Goal: Task Accomplishment & Management: Manage account settings

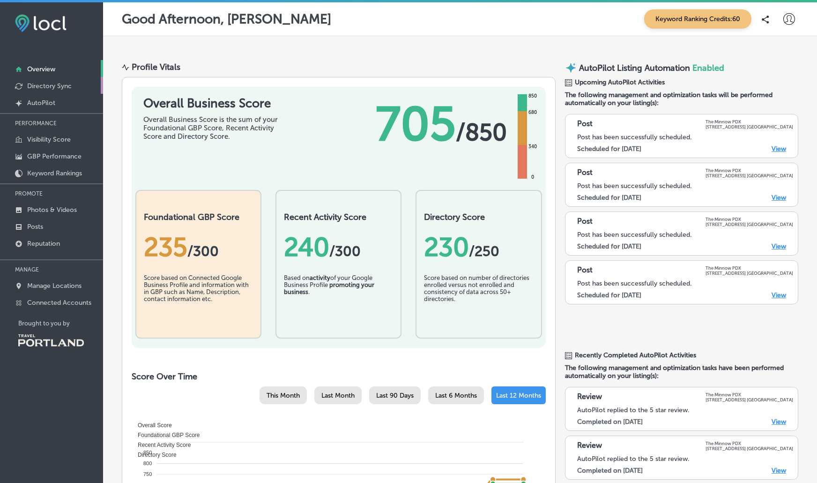
click at [61, 89] on p "Directory Sync" at bounding box center [49, 86] width 45 height 8
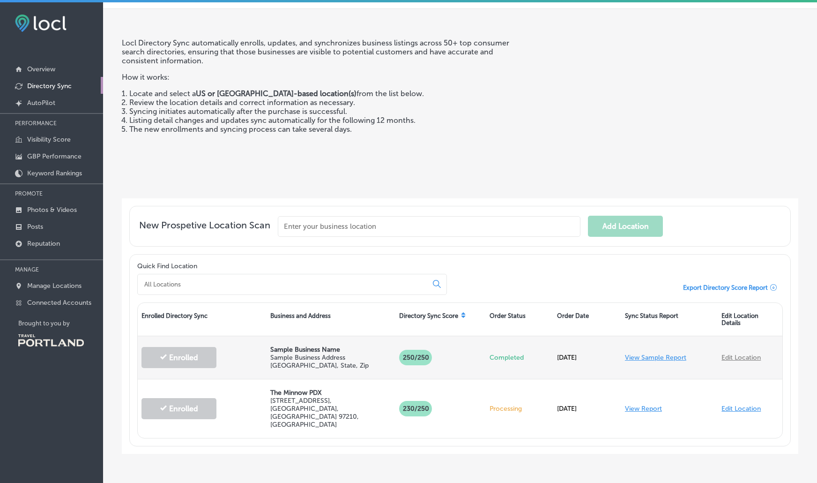
scroll to position [42, 0]
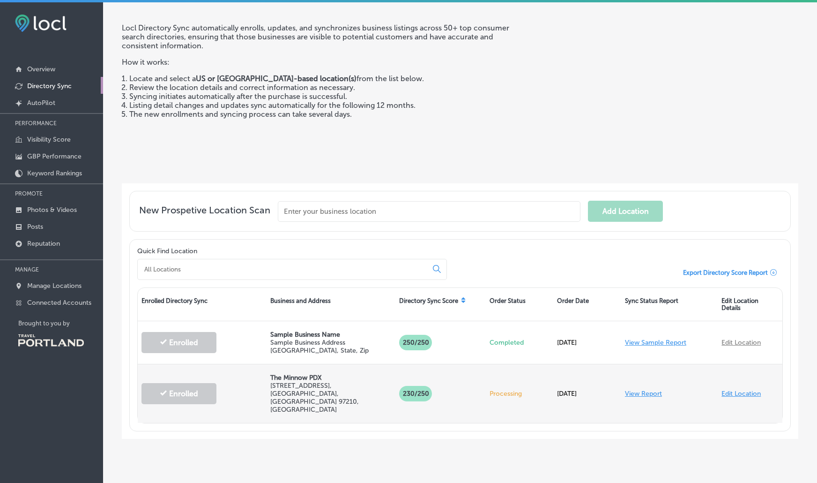
click at [737, 389] on link "Edit Location" at bounding box center [741, 393] width 39 height 8
select select "US"
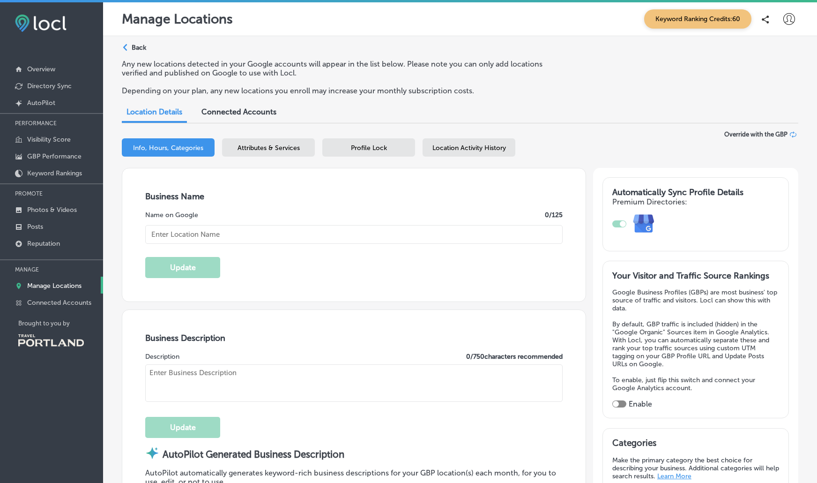
type input "The Minnow PDX"
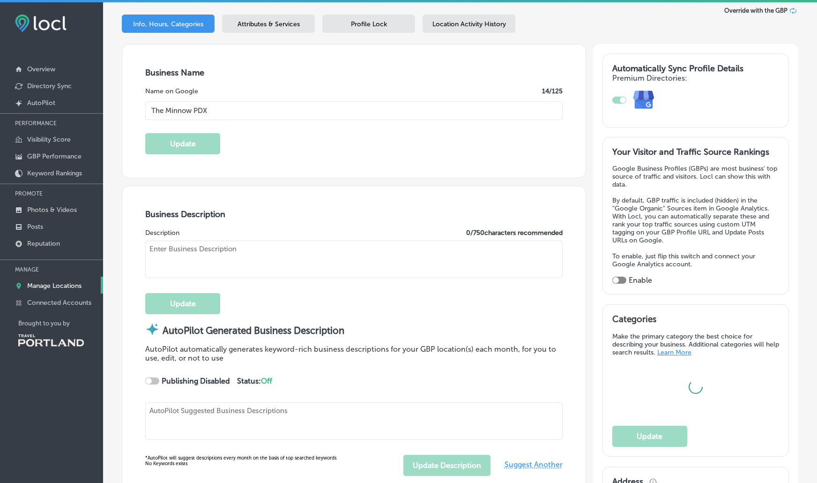
type textarea "The Minnow PDX offers a farm-fresh dining experience, crafting seasonal soups, …"
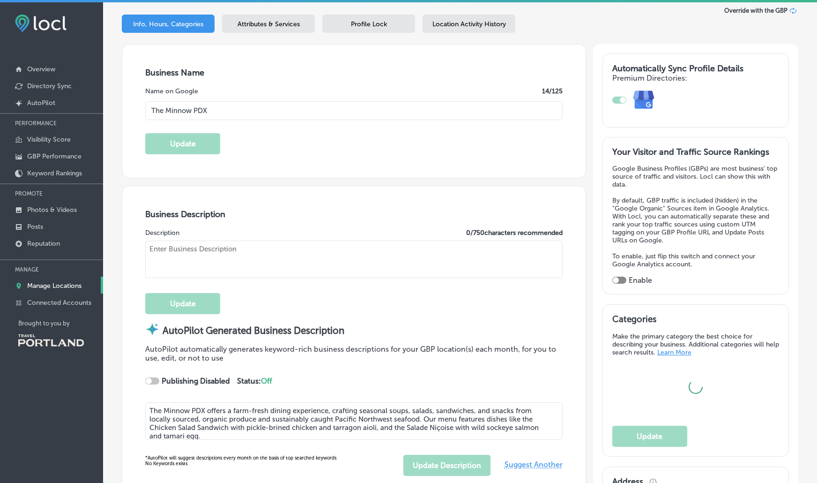
scroll to position [234, 0]
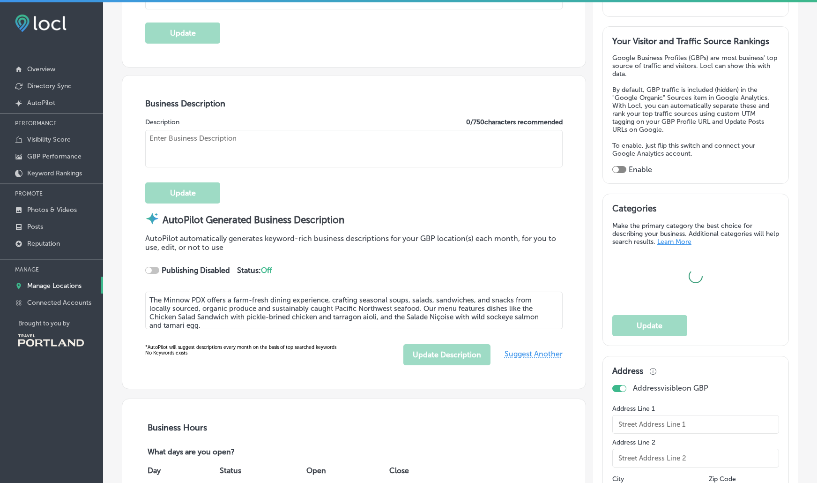
type input "[STREET_ADDRESS]"
type input "Portland"
type input "97210"
type input "US"
type input "https://theminnowpdx.com/"
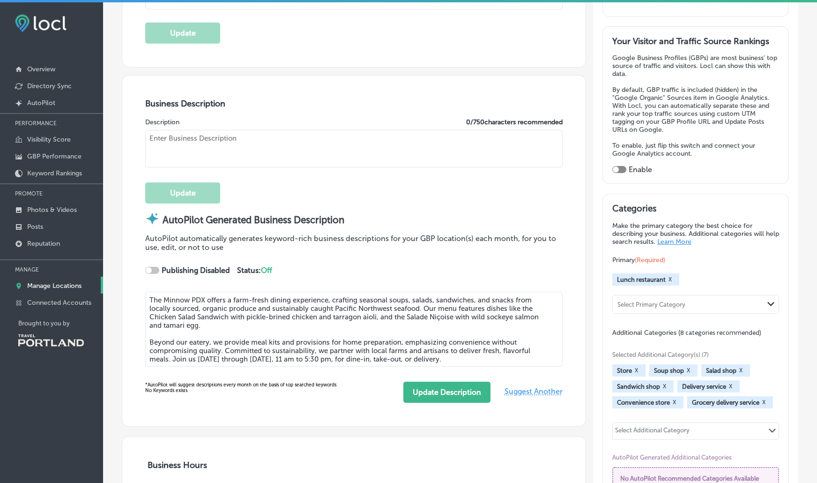
type input "eat@theminnowpdx.com"
type input "https://www.facebook.com/theminnowpdx"
type input "https://www.instagram.com/theminnowpdx/"
type input "30"
type textarea "A Farm-Fresh Eatery 🥕 Lunch fare, sips & sundries in a calm & casual environmen…"
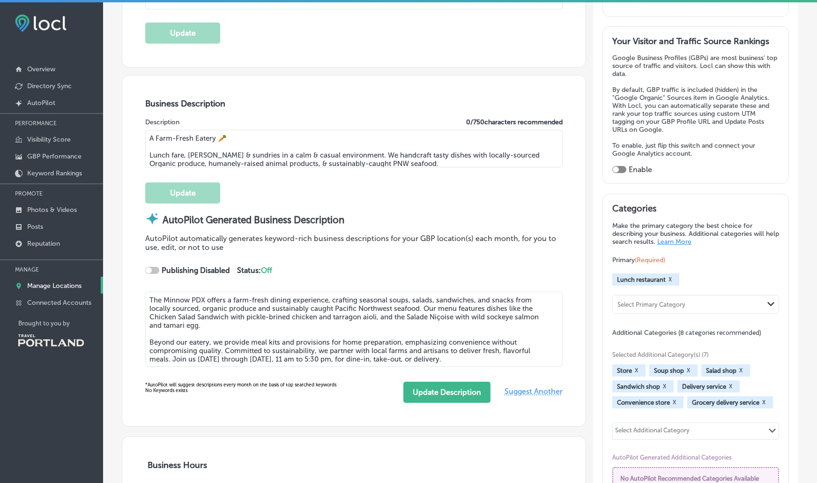
type input "+1 503 406 8438"
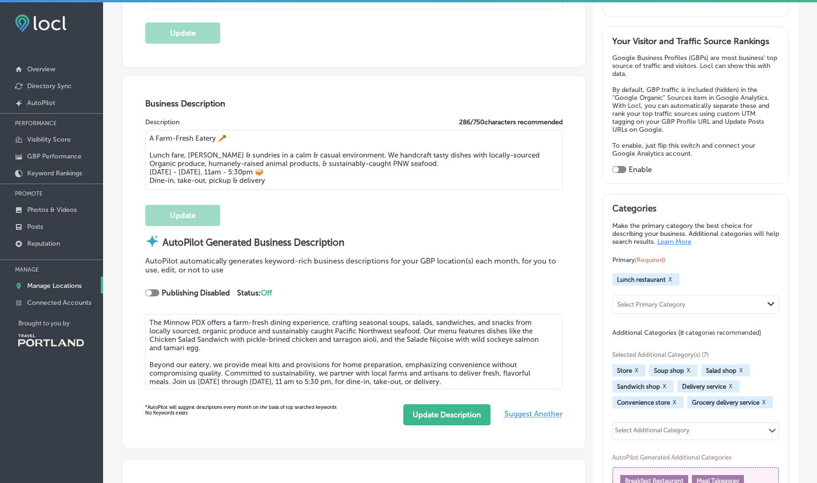
click at [440, 165] on textarea "A Farm-Fresh Eatery 🥕 Lunch fare, sips & sundries in a calm & casual environmen…" at bounding box center [353, 160] width 417 height 60
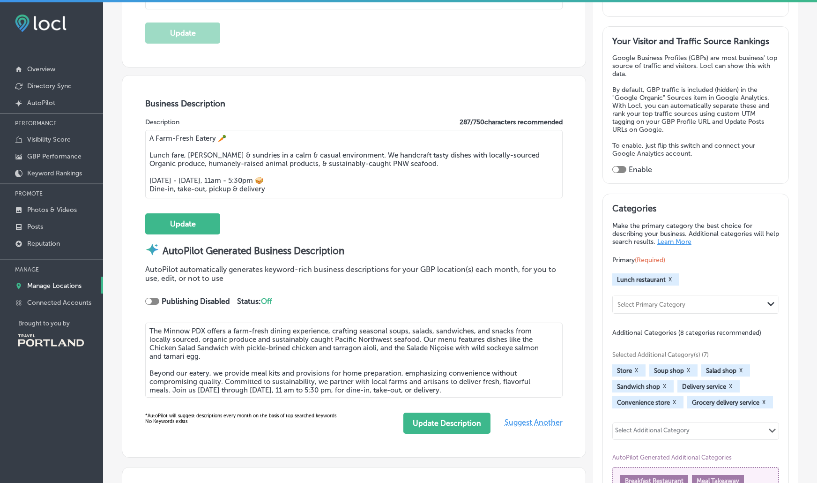
type textarea "A Farm-Fresh Eatery 🥕 Lunch fare, sips & sundries in a calm & casual environmen…"
click at [223, 213] on div "Update" at bounding box center [353, 219] width 417 height 30
click at [204, 222] on button "Update" at bounding box center [182, 223] width 75 height 21
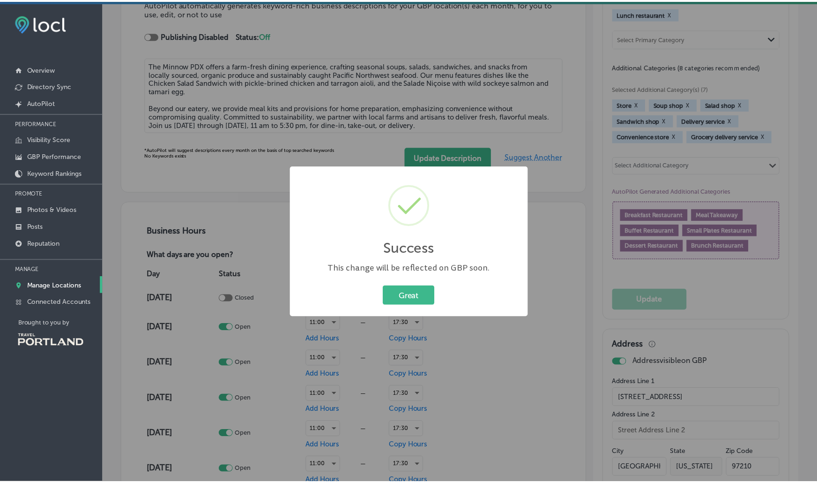
scroll to position [704, 0]
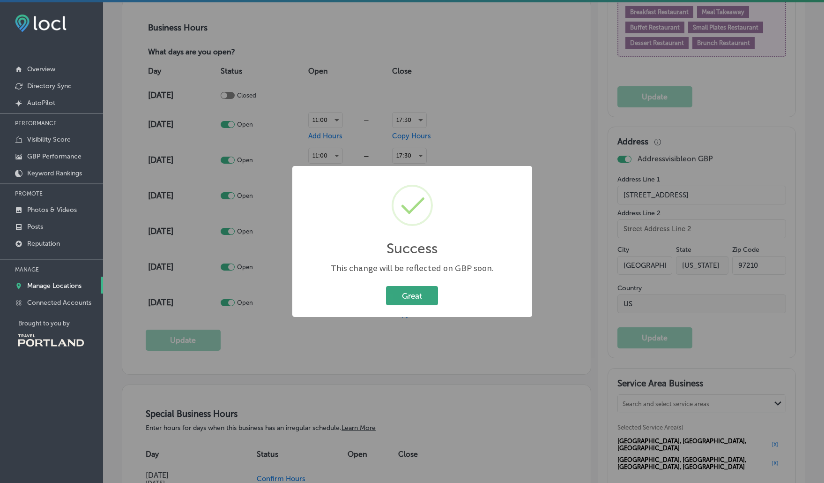
click at [426, 293] on button "Great" at bounding box center [412, 295] width 52 height 19
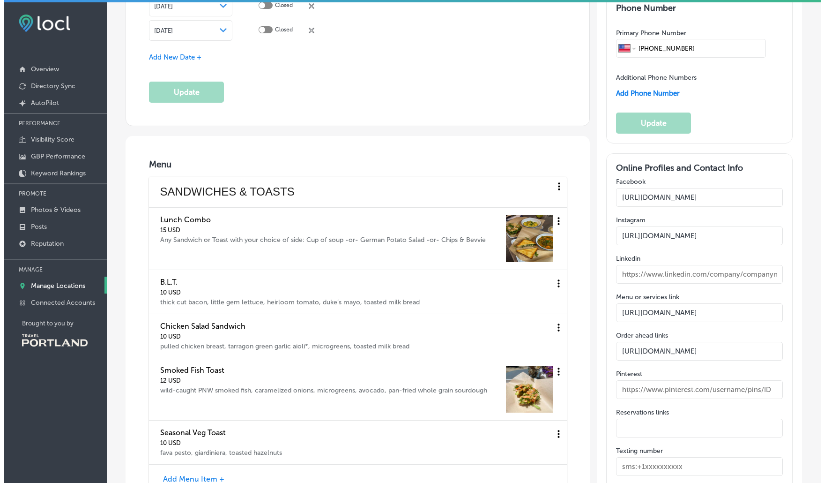
scroll to position [1405, 0]
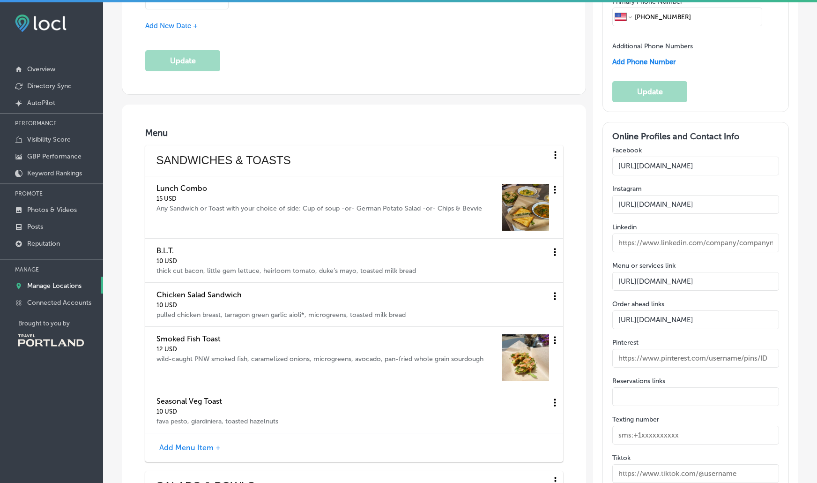
click at [554, 155] on icon at bounding box center [555, 155] width 2 height 8
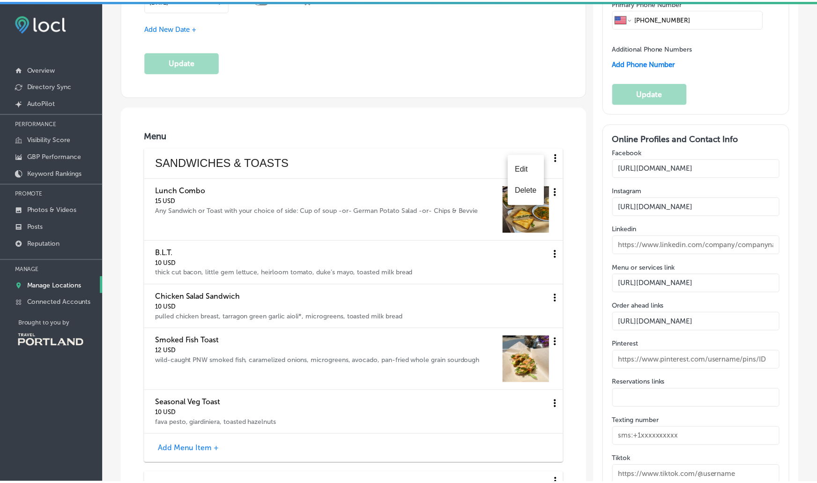
scroll to position [1407, 0]
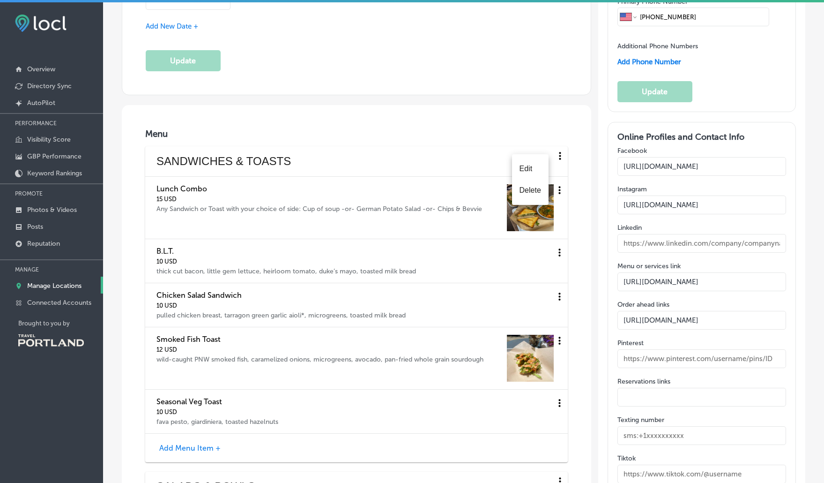
click at [430, 132] on div at bounding box center [412, 241] width 824 height 483
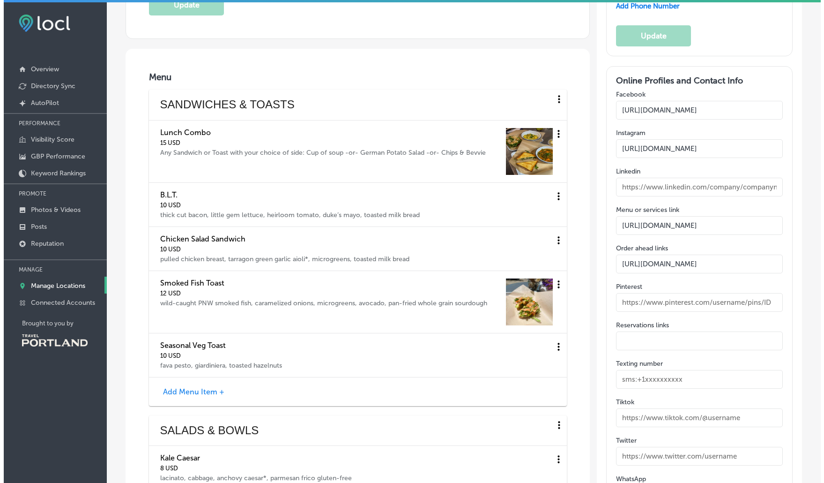
scroll to position [1483, 0]
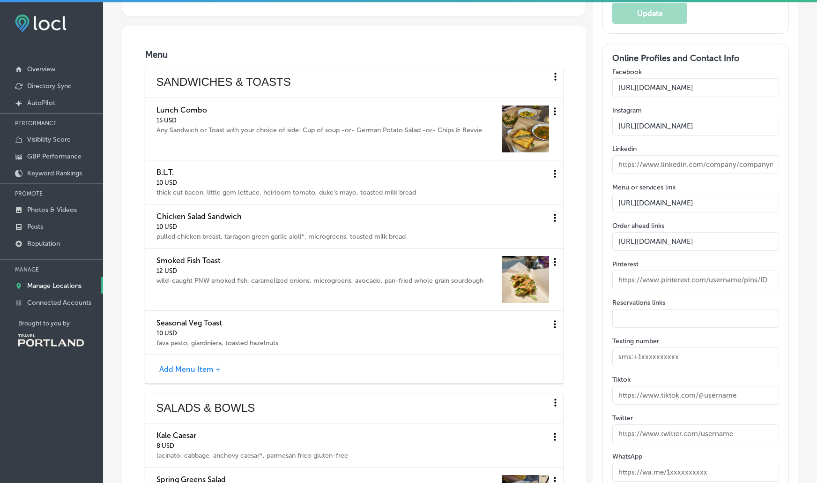
click at [551, 76] on icon at bounding box center [556, 77] width 12 height 12
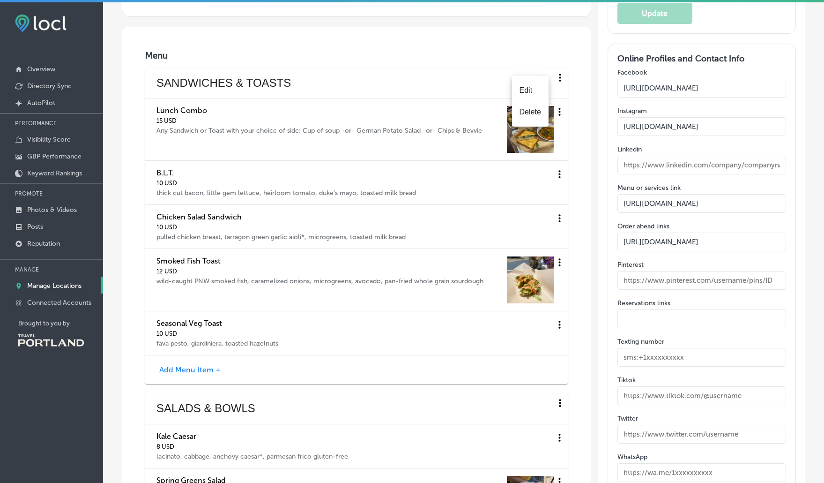
click at [536, 116] on li "Delete" at bounding box center [530, 112] width 37 height 22
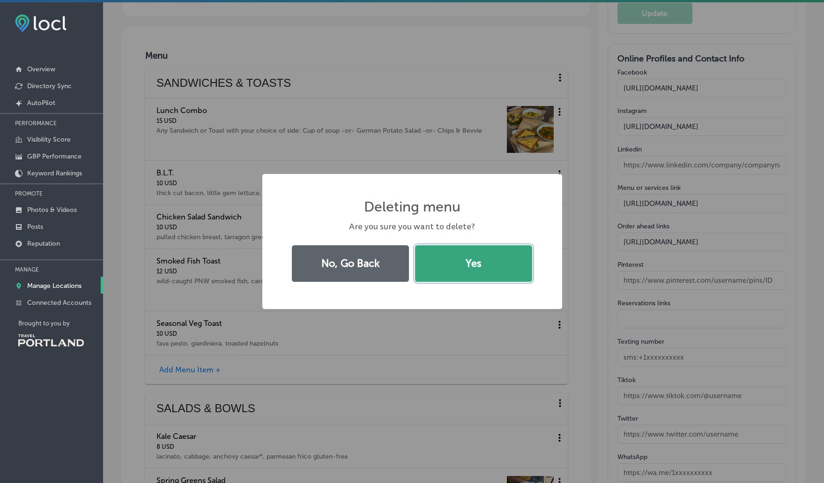
click at [477, 260] on button "Yes" at bounding box center [473, 263] width 117 height 37
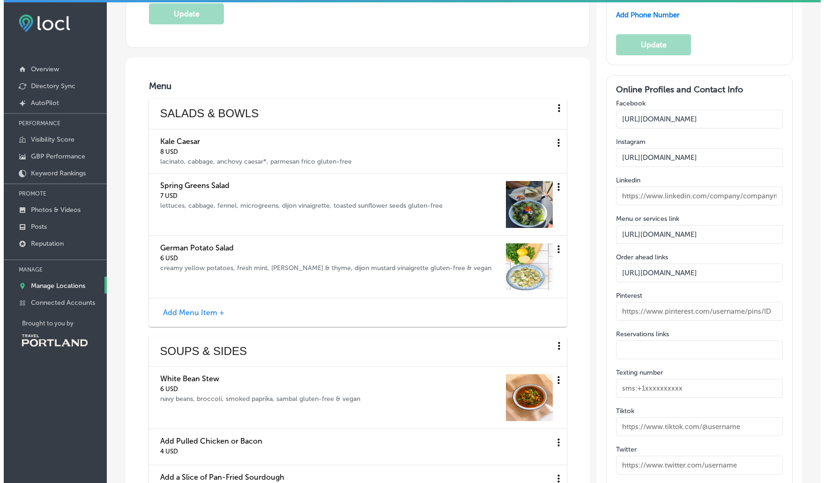
scroll to position [1405, 0]
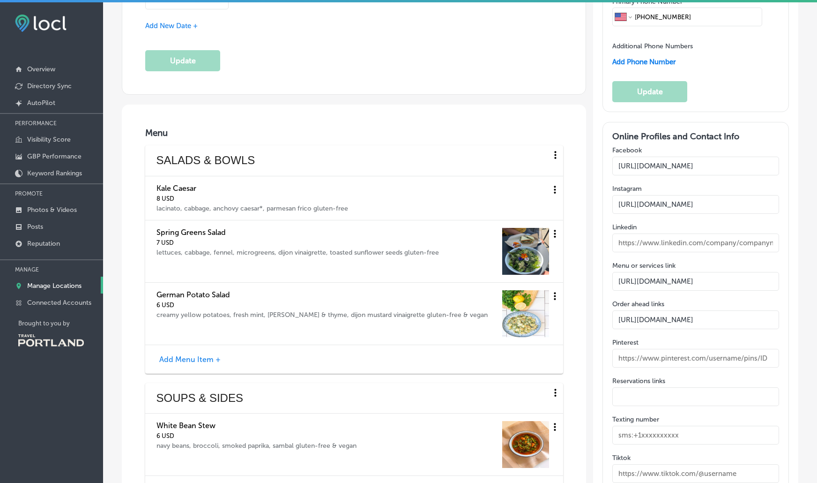
click at [550, 153] on icon at bounding box center [556, 155] width 12 height 12
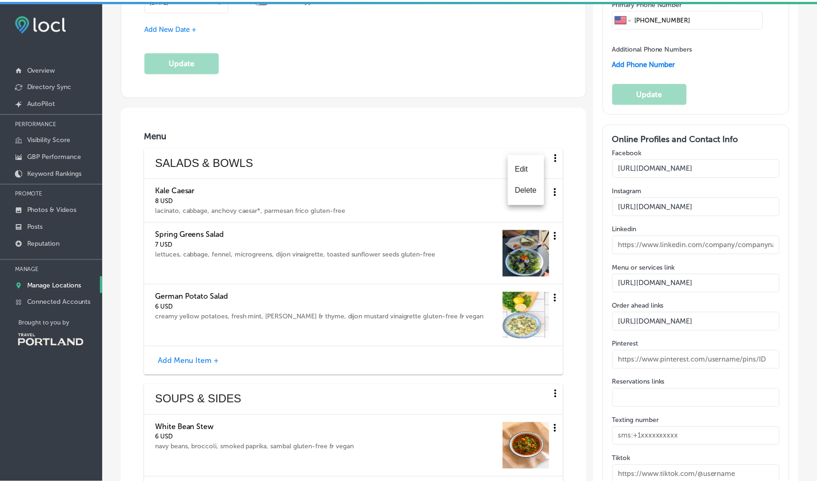
scroll to position [1407, 0]
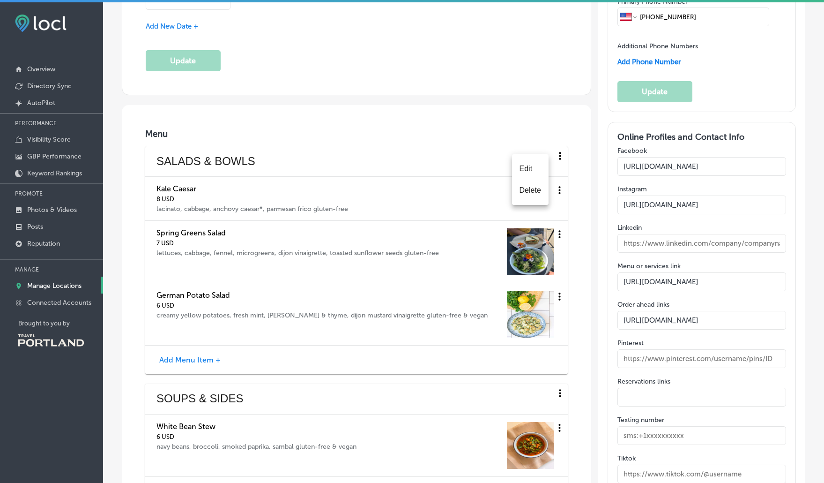
click at [525, 189] on li "Delete" at bounding box center [530, 191] width 37 height 22
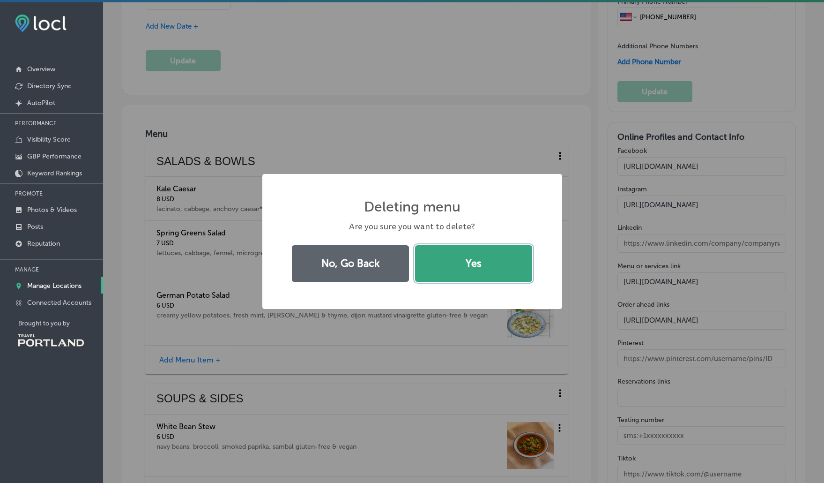
click at [483, 261] on button "Yes" at bounding box center [473, 263] width 117 height 37
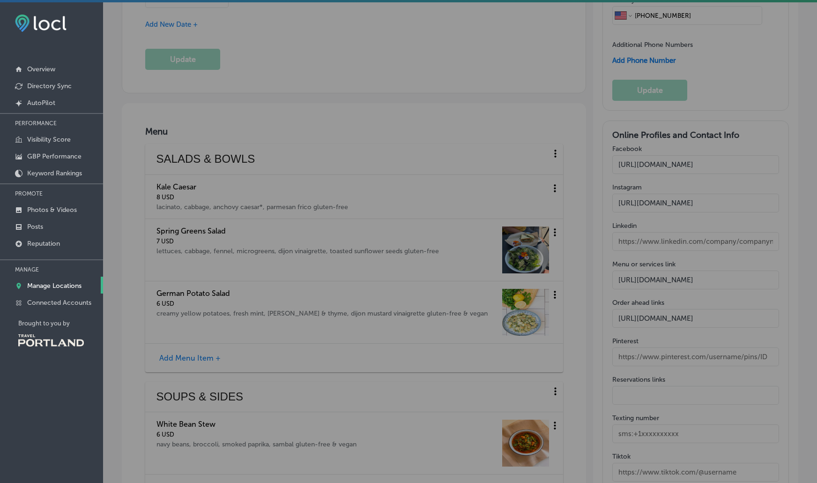
scroll to position [1405, 0]
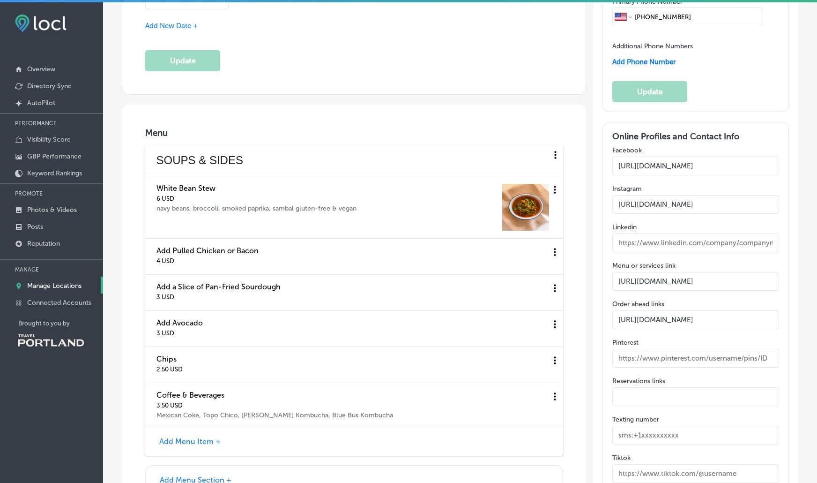
click at [749, 310] on input "https://theminnowpdx.com/collections/meals" at bounding box center [696, 319] width 167 height 19
paste input "https://order.toasttab.com/online/theminnowpdx"
type input "https://order.toasttab.com/online/theminnowpdx"
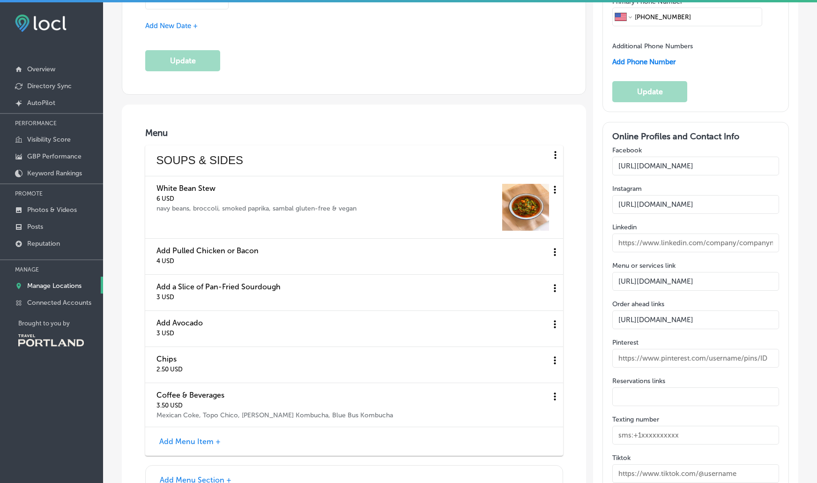
click at [674, 272] on input "https://theminnowpdx.com/pages/eatery" at bounding box center [696, 281] width 167 height 19
drag, startPoint x: 760, startPoint y: 263, endPoint x: 519, endPoint y: 270, distance: 241.5
click at [519, 270] on div "Business Name Name on Google 14 /125 The Minnow PDX Update Business Description…" at bounding box center [453, 1] width 691 height 2476
paste input "order.toasttab.com/online/theminnowpdx"
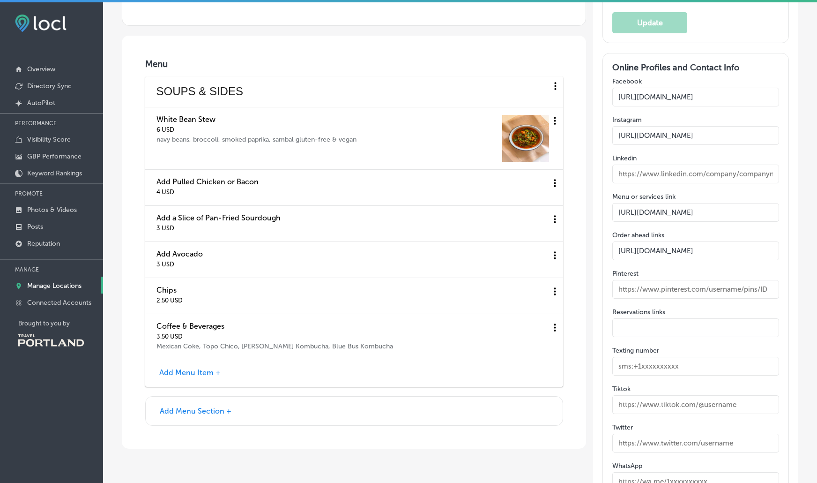
scroll to position [1385, 0]
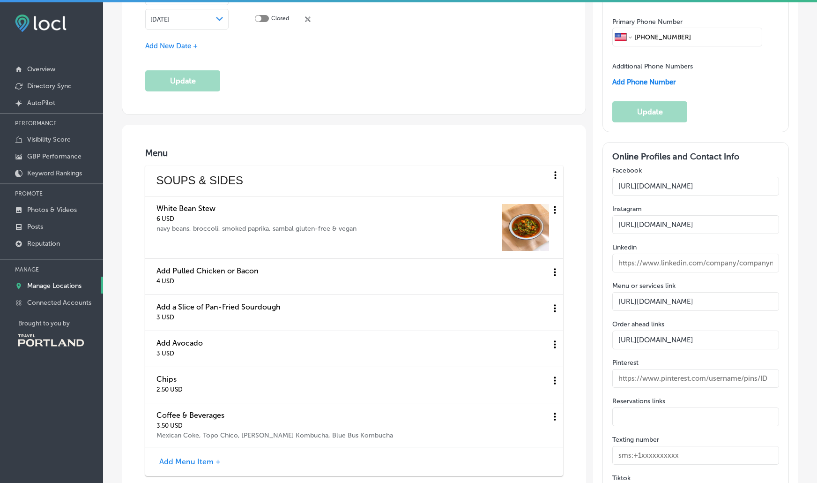
type input "https://order.toasttab.com/online/theminnowpdx"
click at [555, 169] on icon at bounding box center [556, 175] width 12 height 12
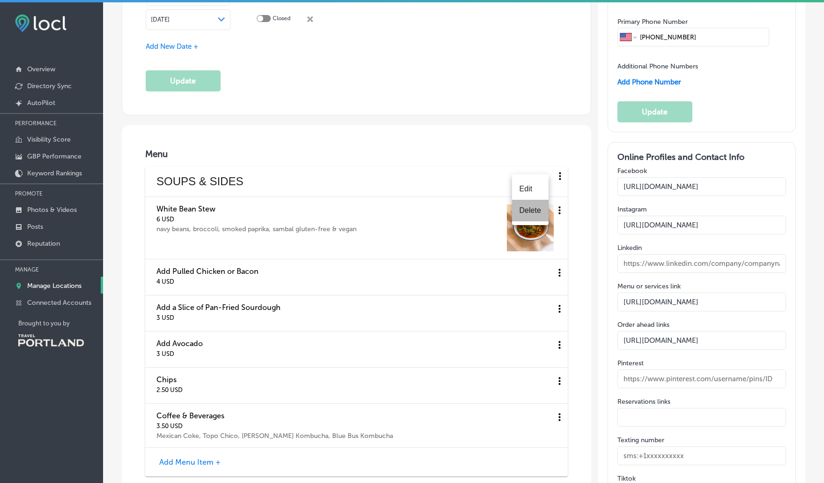
click at [539, 211] on li "Delete" at bounding box center [530, 211] width 37 height 22
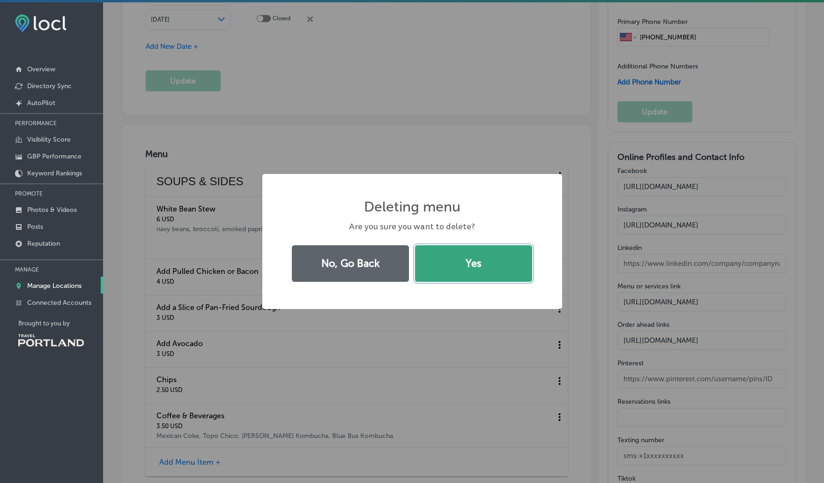
click at [484, 255] on button "Yes" at bounding box center [473, 263] width 117 height 37
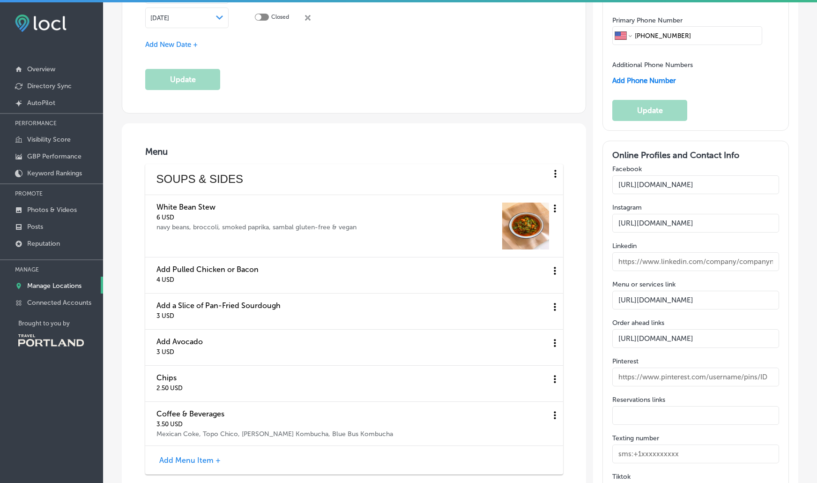
scroll to position [1385, 0]
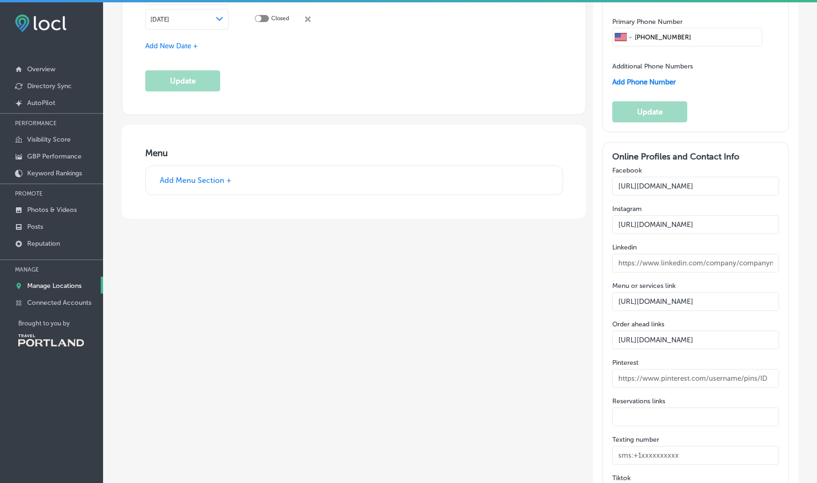
click at [195, 179] on button "Add Menu Section +" at bounding box center [195, 180] width 77 height 10
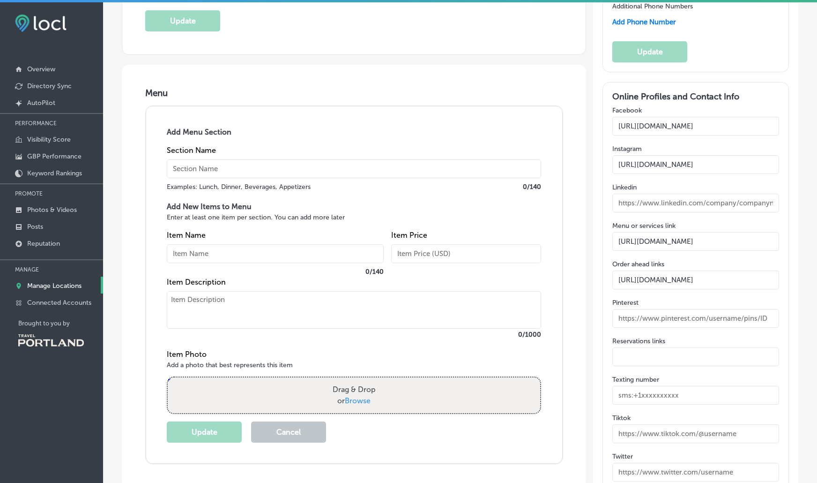
scroll to position [1541, 0]
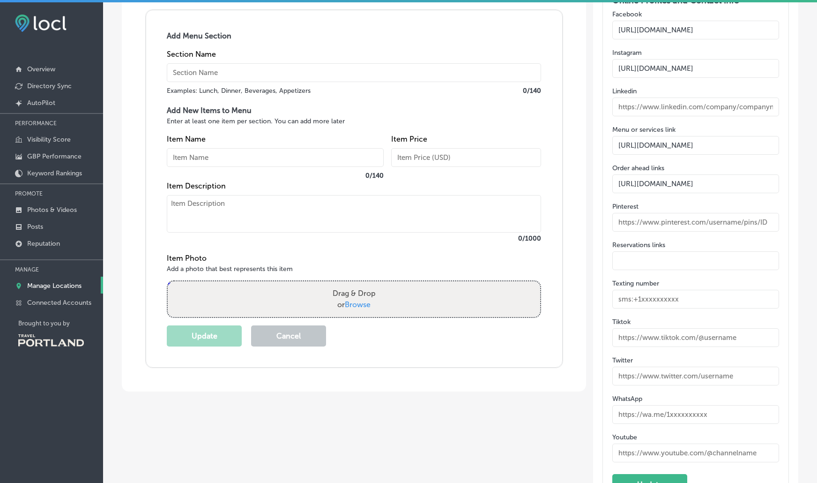
click at [350, 300] on span "Browse" at bounding box center [358, 304] width 26 height 9
click at [350, 284] on input "Drag & Drop or Browse" at bounding box center [354, 282] width 373 height 3
drag, startPoint x: 303, startPoint y: 336, endPoint x: 311, endPoint y: 337, distance: 8.6
click at [303, 336] on button "Cancel" at bounding box center [288, 335] width 75 height 21
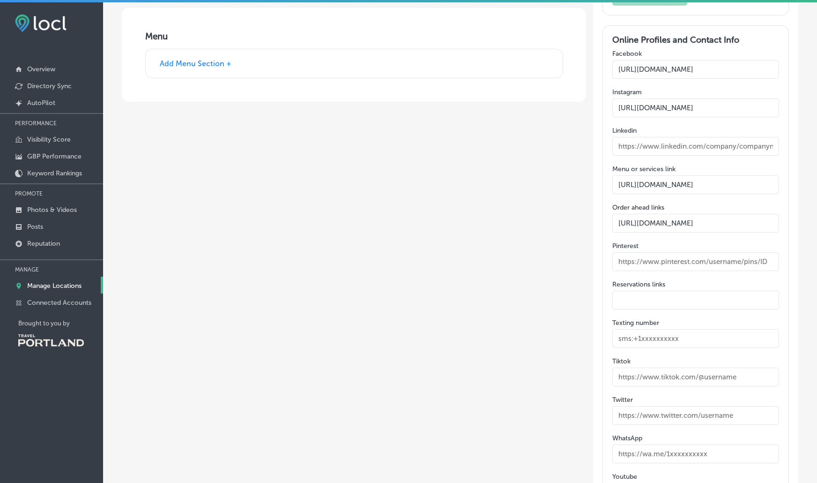
scroll to position [1307, 0]
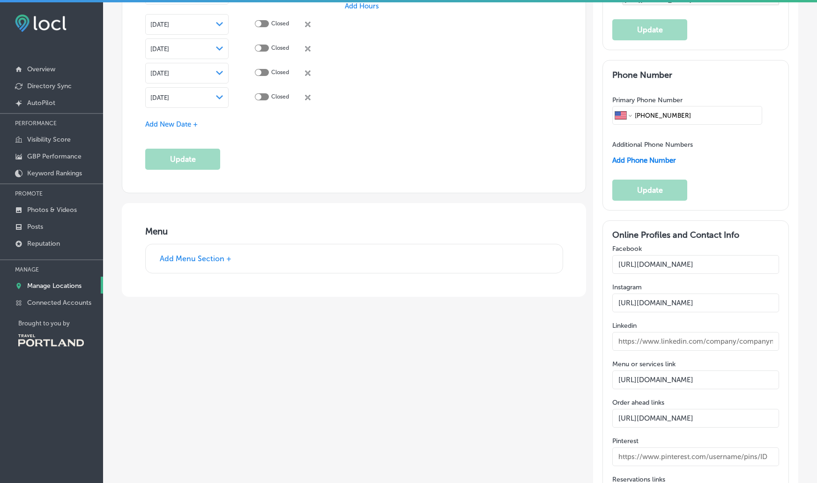
click at [220, 256] on button "Add Menu Section +" at bounding box center [195, 259] width 77 height 10
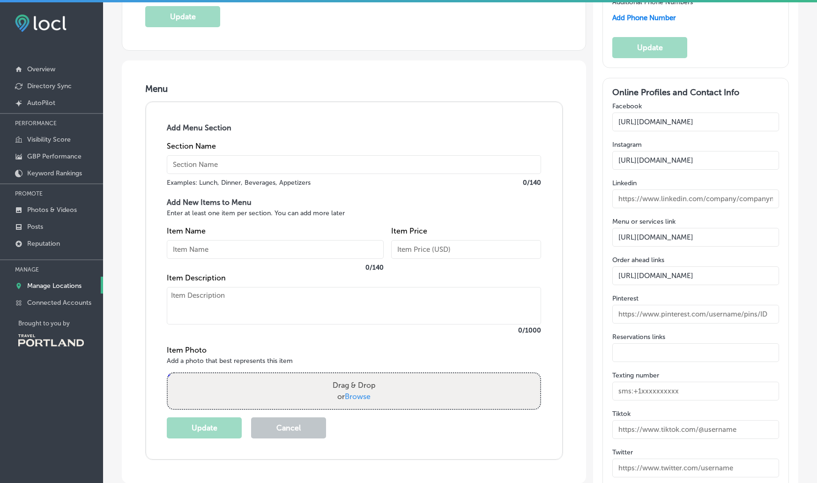
scroll to position [1619, 0]
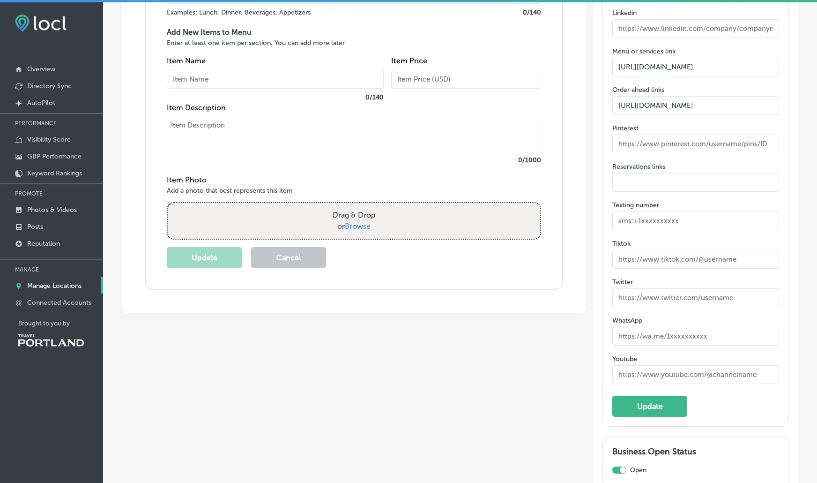
click at [280, 261] on button "Cancel" at bounding box center [288, 257] width 75 height 21
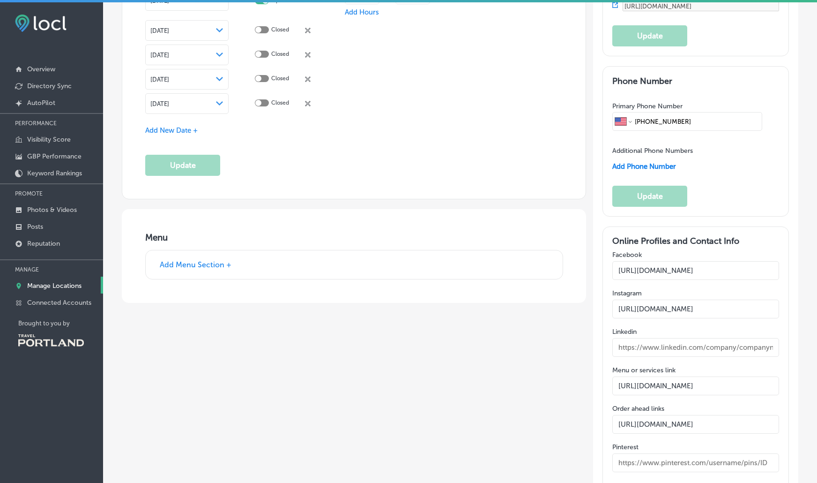
scroll to position [1252, 0]
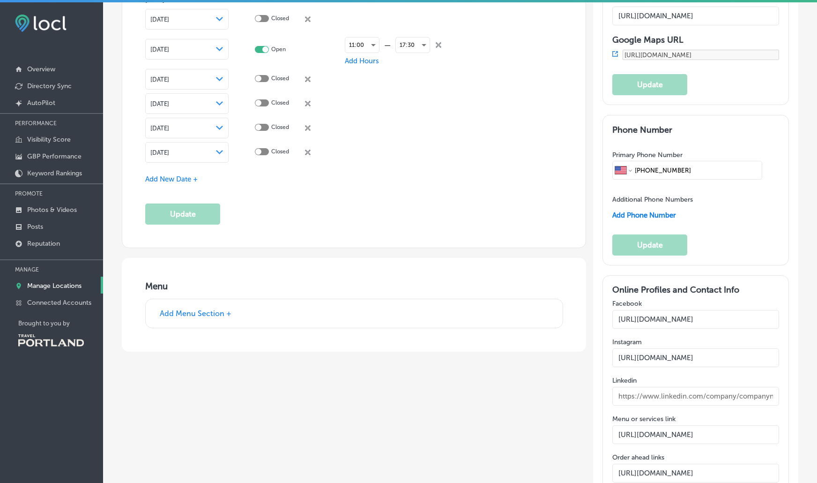
drag, startPoint x: 692, startPoint y: 156, endPoint x: 604, endPoint y: 162, distance: 87.9
click at [604, 162] on div "Phone Number Primary Phone Number International Afghanistan Åland Islands Alban…" at bounding box center [696, 190] width 187 height 150
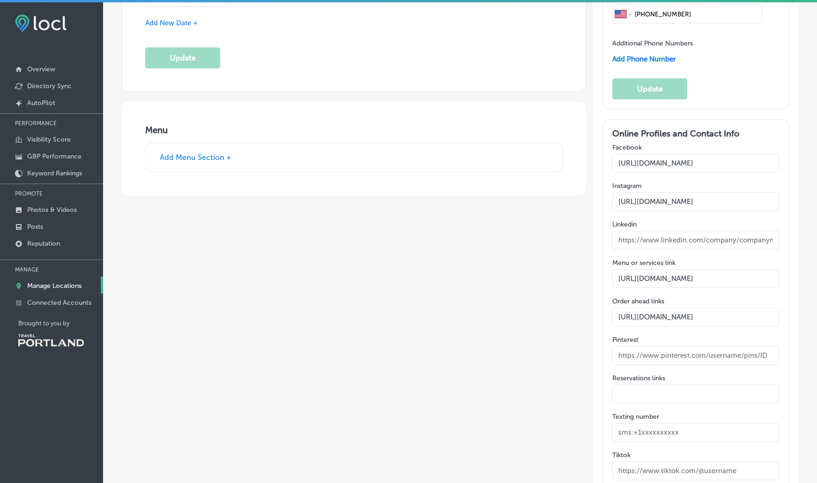
click at [678, 423] on input "text" at bounding box center [696, 432] width 167 height 19
paste input "+1 503 406 8438"
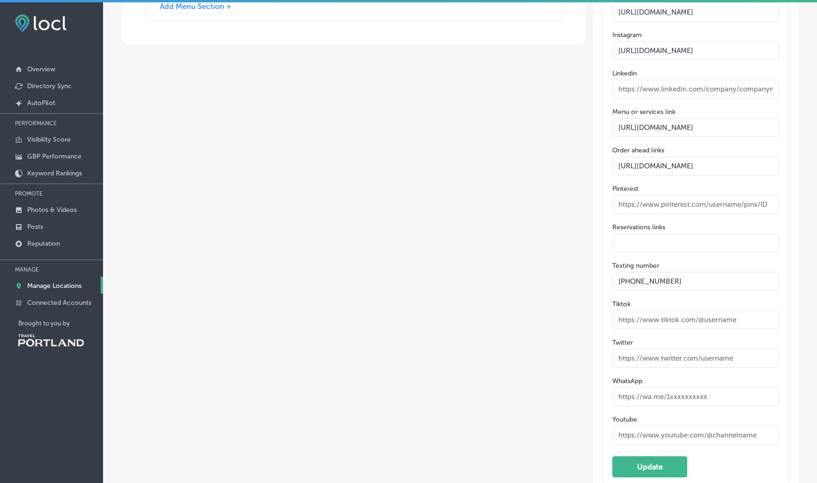
scroll to position [1642, 0]
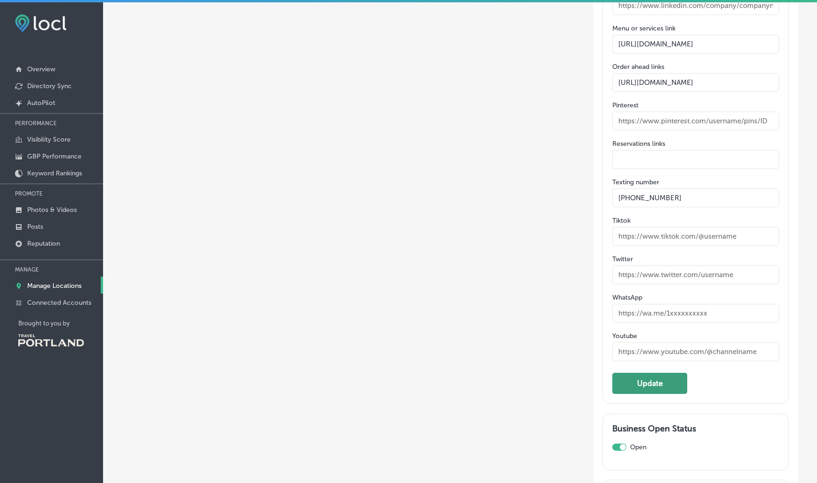
click at [652, 375] on button "Update" at bounding box center [650, 383] width 75 height 21
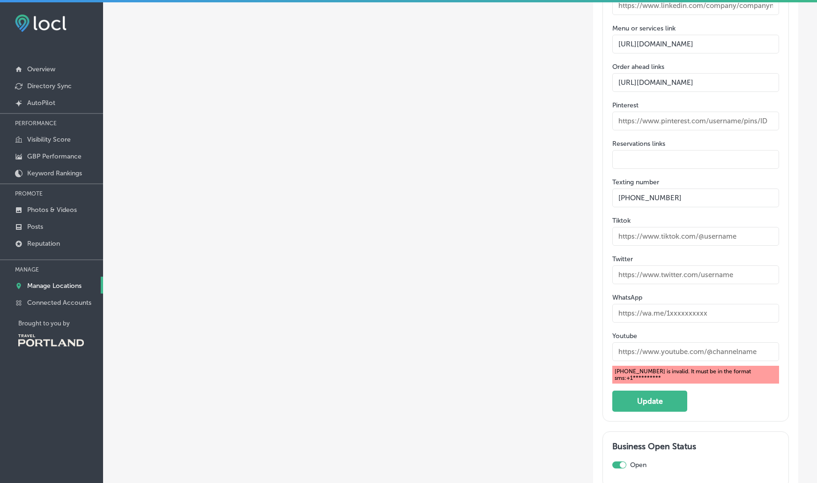
click at [624, 188] on input "+1 503 406 8438" at bounding box center [696, 197] width 167 height 19
click at [638, 188] on input "+1503 406 8438" at bounding box center [696, 197] width 167 height 19
click at [650, 188] on input "+1503406 8438" at bounding box center [696, 197] width 167 height 19
type input "+15034068438"
click at [667, 390] on button "Update" at bounding box center [650, 400] width 75 height 21
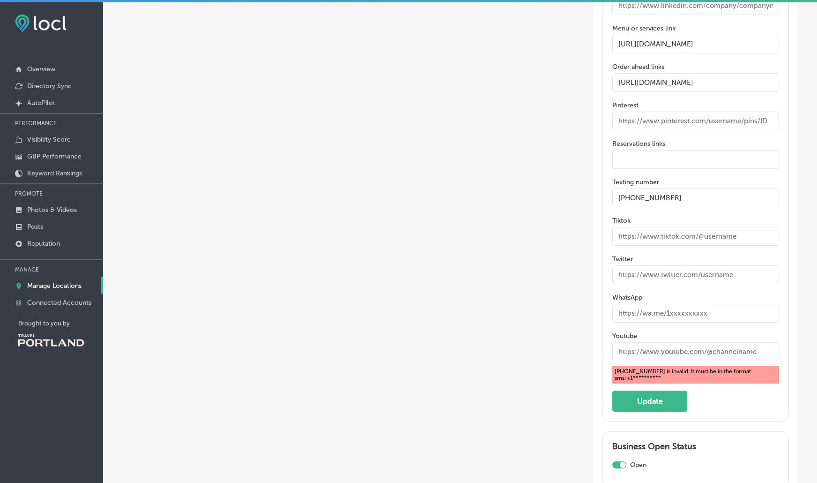
drag, startPoint x: 635, startPoint y: 182, endPoint x: 648, endPoint y: 184, distance: 13.3
click at [648, 188] on input "+15034068438" at bounding box center [696, 197] width 167 height 19
drag, startPoint x: 679, startPoint y: 180, endPoint x: 568, endPoint y: 191, distance: 111.7
type input "sms:+15034068438"
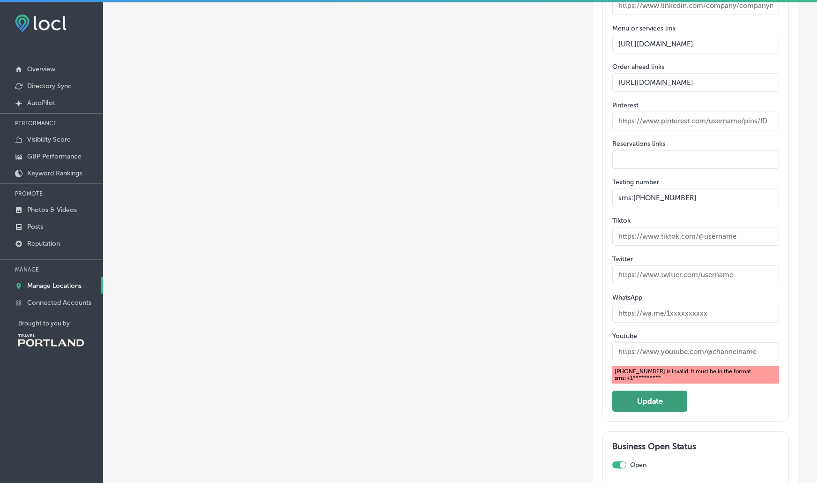
click at [649, 390] on button "Update" at bounding box center [650, 400] width 75 height 21
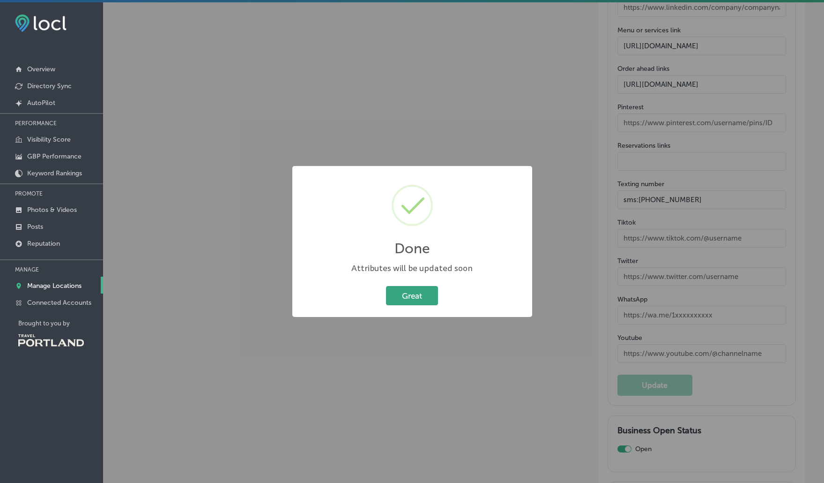
click at [412, 293] on button "Great" at bounding box center [412, 295] width 52 height 19
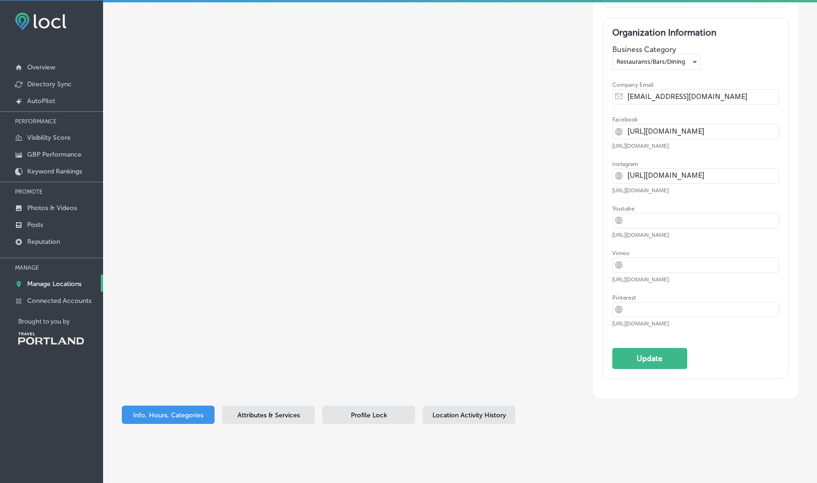
scroll to position [2, 0]
click at [53, 298] on p "Connected Accounts" at bounding box center [59, 300] width 64 height 8
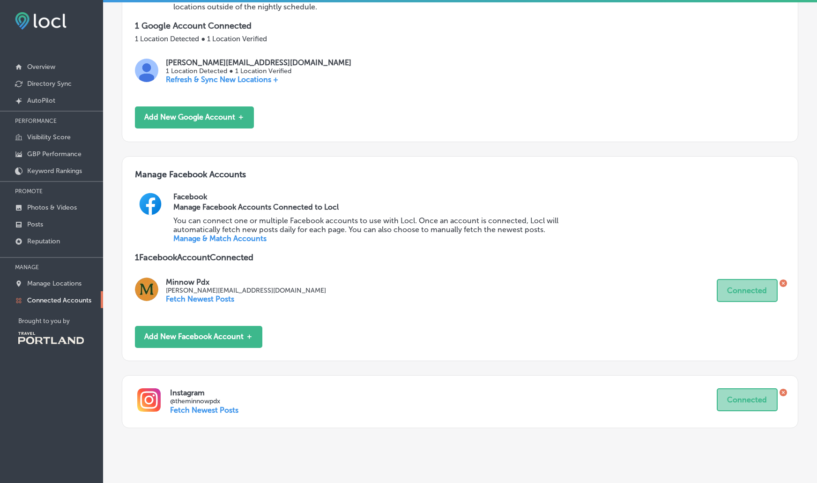
scroll to position [204, 0]
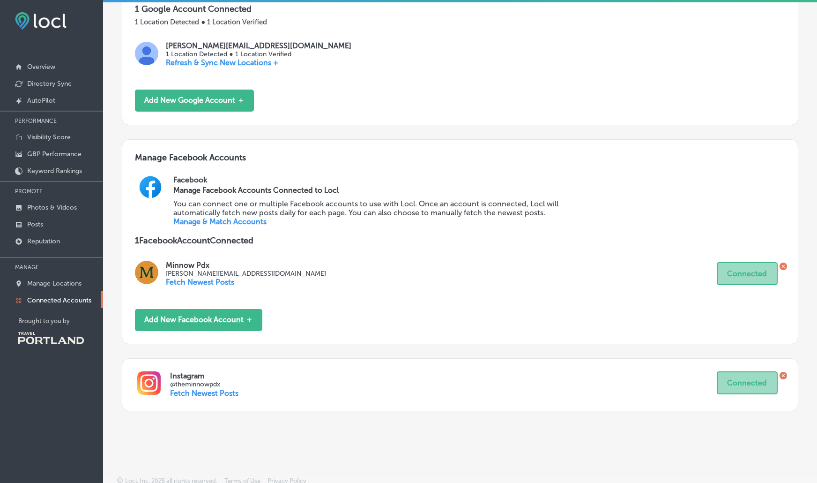
click at [219, 389] on p "Fetch Newest Posts" at bounding box center [204, 393] width 68 height 9
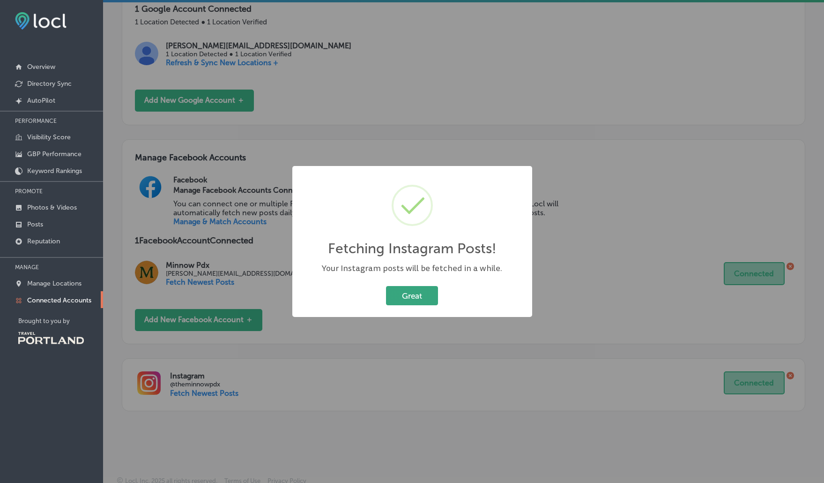
click at [421, 297] on button "Great" at bounding box center [412, 295] width 52 height 19
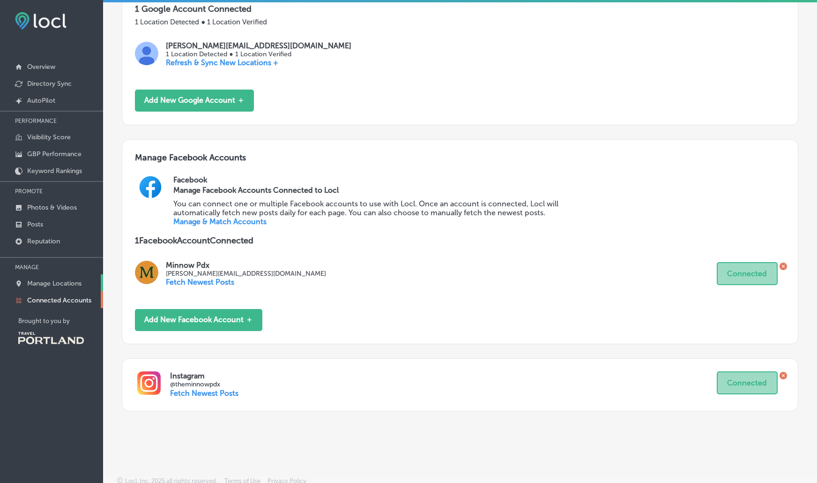
click at [53, 282] on p "Manage Locations" at bounding box center [54, 283] width 54 height 8
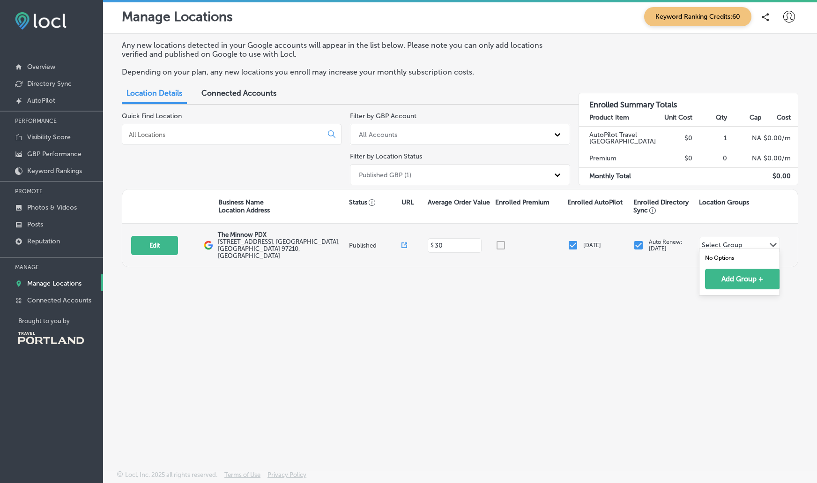
click at [745, 242] on div "Select Group Path Created with Sketch." at bounding box center [740, 245] width 80 height 16
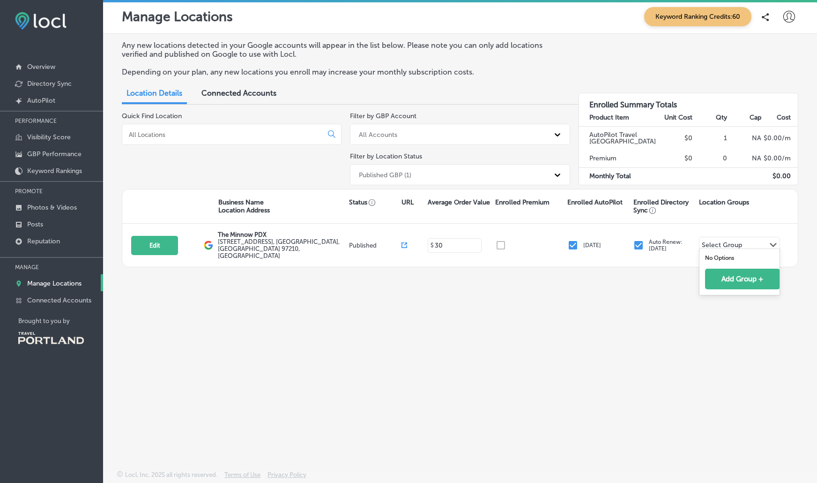
drag, startPoint x: 580, startPoint y: 318, endPoint x: 524, endPoint y: 267, distance: 75.6
click at [574, 312] on div "Any new locations detected in your Google accounts will appear in the list belo…" at bounding box center [460, 230] width 714 height 392
drag, startPoint x: 686, startPoint y: 333, endPoint x: 525, endPoint y: 325, distance: 161.0
click at [682, 331] on div "Any new locations detected in your Google accounts will appear in the list belo…" at bounding box center [460, 230] width 714 height 392
click at [51, 83] on p "Directory Sync" at bounding box center [49, 84] width 45 height 8
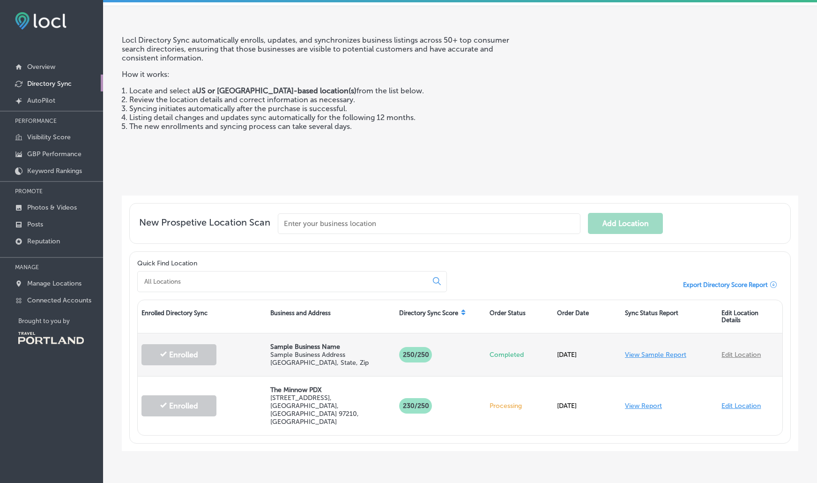
scroll to position [42, 0]
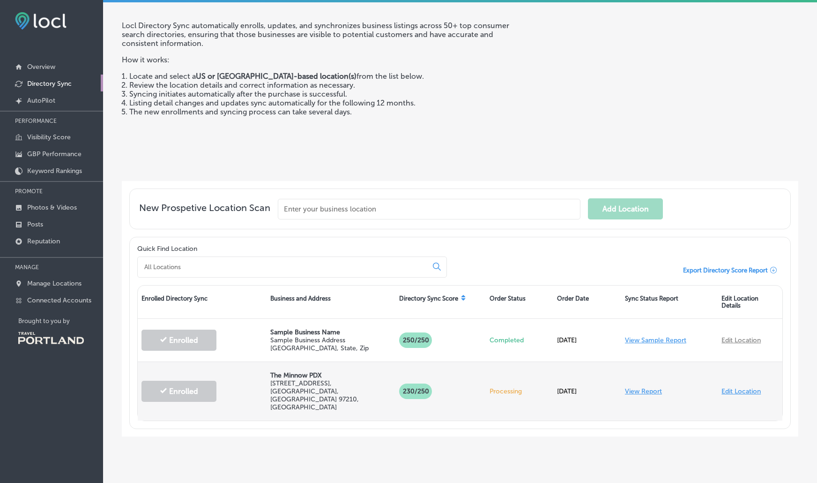
click at [745, 387] on link "Edit Location" at bounding box center [741, 391] width 39 height 8
select select "US"
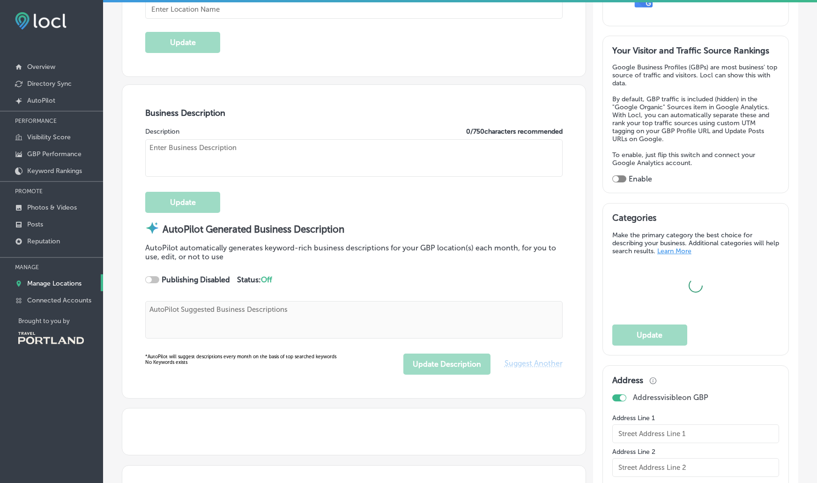
type input "The Minnow PDX"
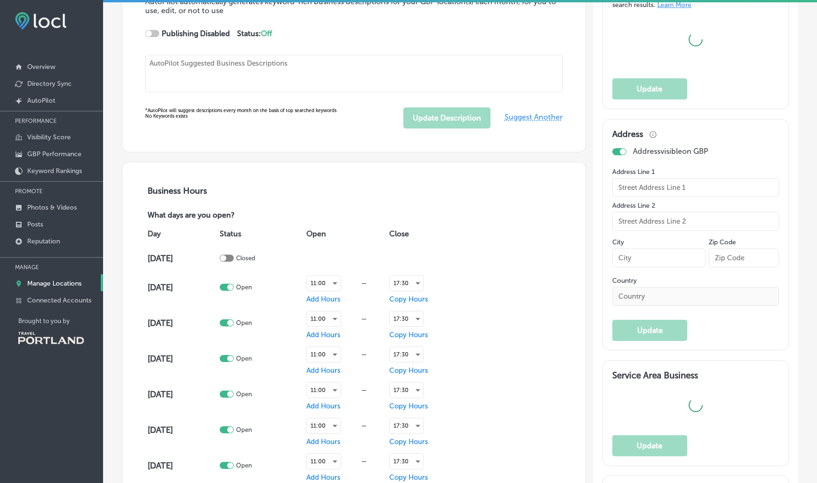
type textarea "The Minnow PDX offers a farm-fresh dining experience, crafting seasonal soups, …"
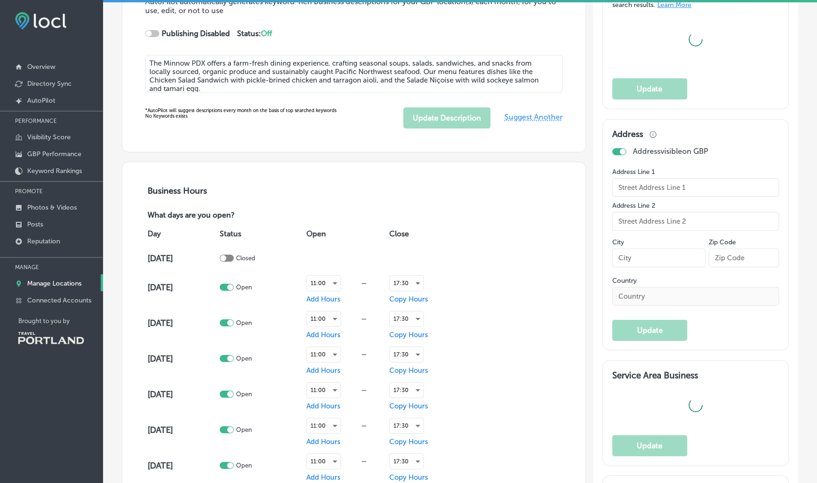
type input "[STREET_ADDRESS]"
type input "Portland"
type input "97210"
type input "US"
type input "https://theminnowpdx.com/"
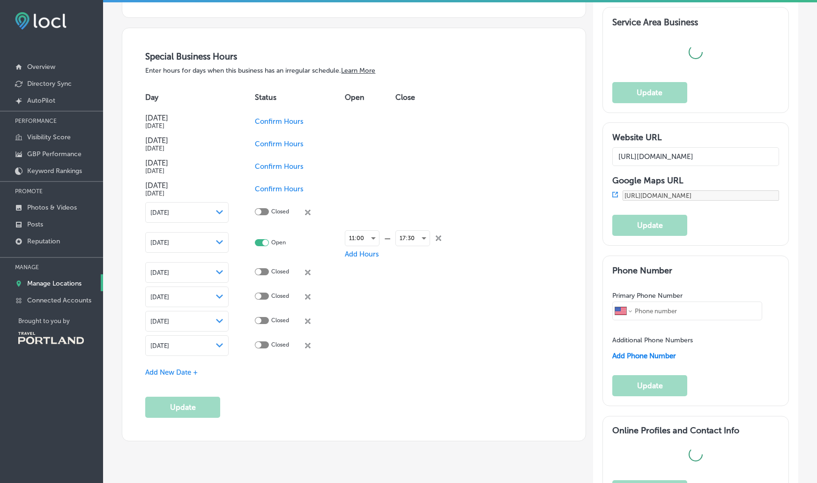
type input "eat@theminnowpdx.com"
type input "https://www.facebook.com/theminnowpdx"
type input "https://www.instagram.com/theminnowpdx/"
type input "30"
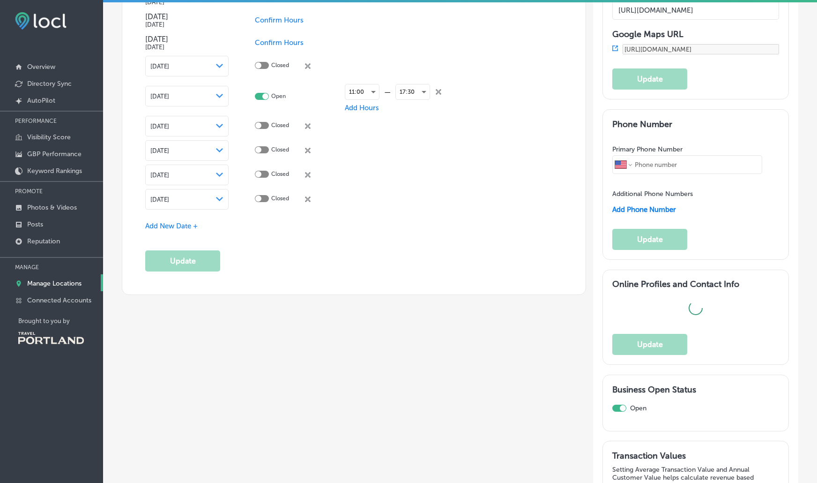
type textarea "A Farm-Fresh Eatery 🥕 Lunch fare, sips & sundries in a calm & casual environmen…"
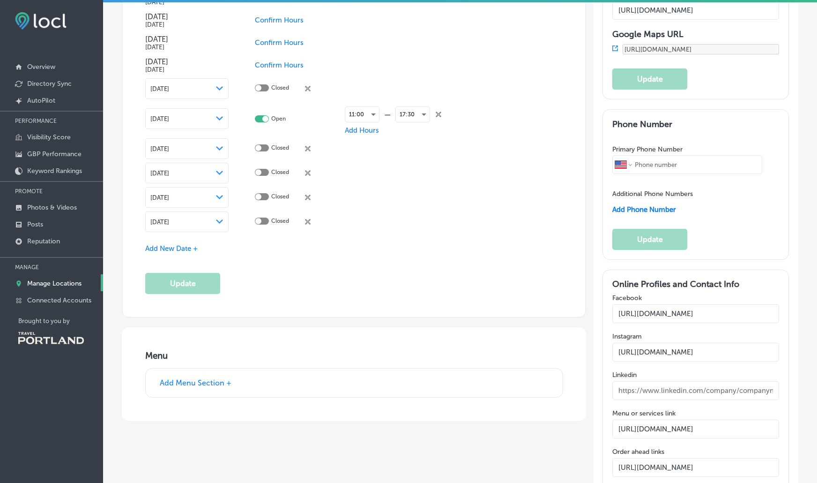
type input "+1 503 406 8438"
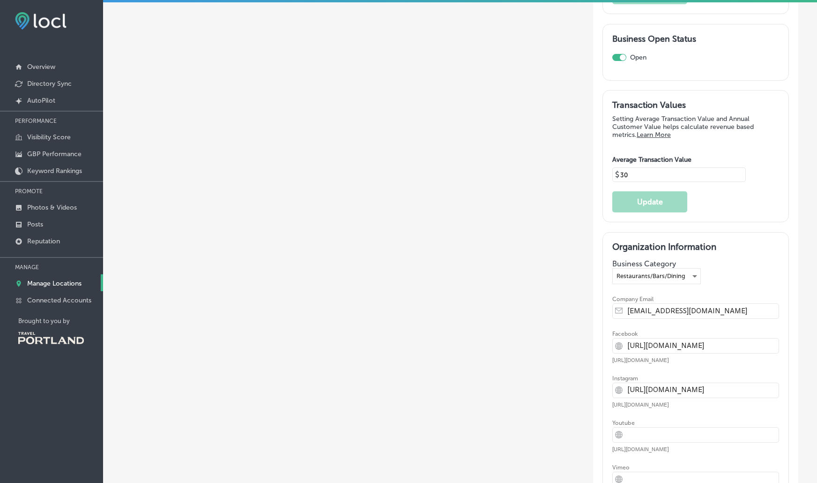
scroll to position [2244, 0]
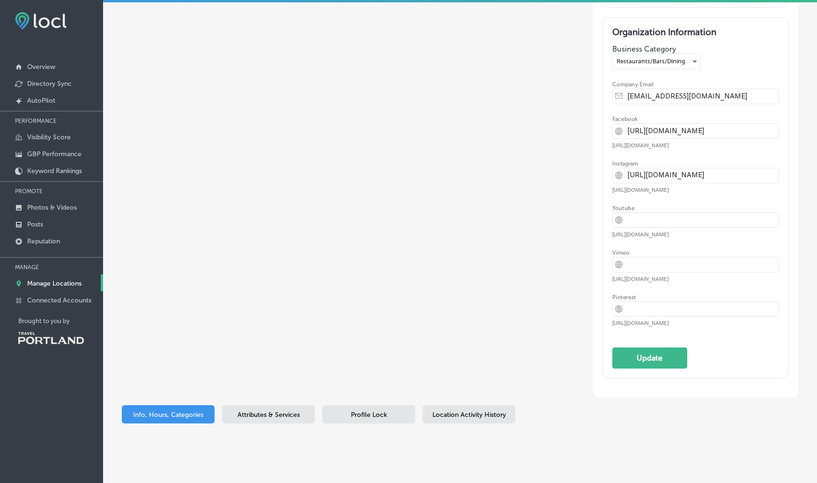
click at [255, 411] on span "Attributes & Services" at bounding box center [269, 415] width 62 height 8
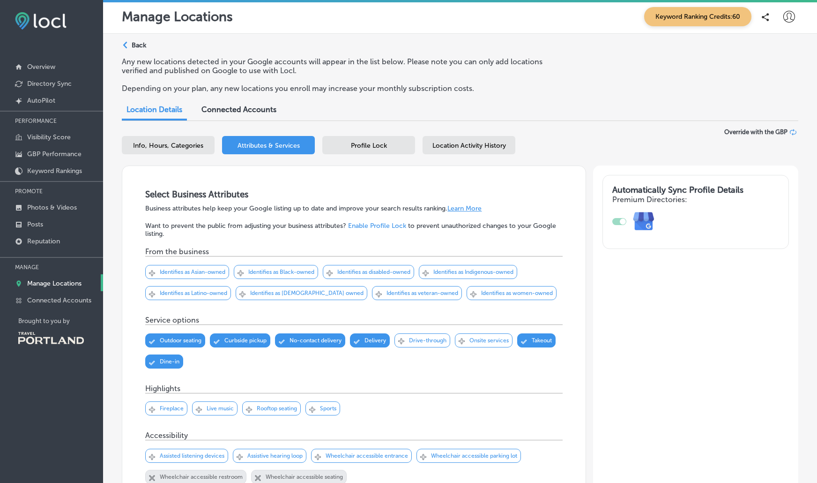
click at [790, 133] on icon at bounding box center [793, 132] width 7 height 7
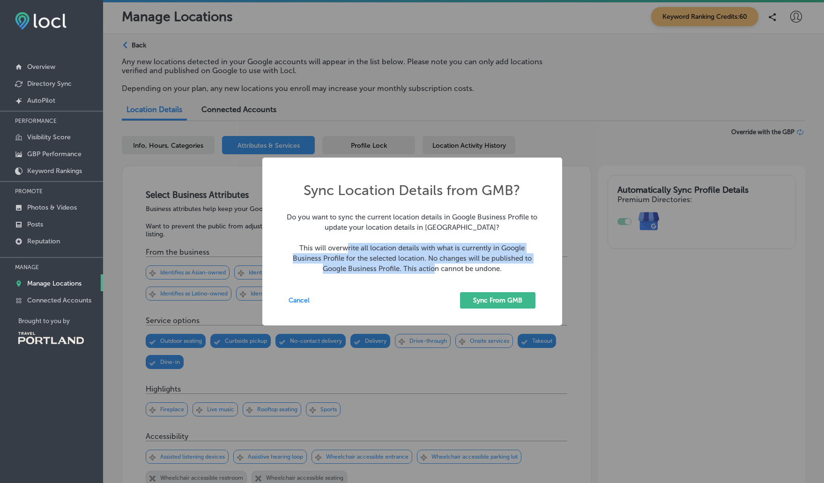
drag, startPoint x: 345, startPoint y: 250, endPoint x: 432, endPoint y: 271, distance: 89.1
click at [432, 271] on p "Do you want to sync the current location details in Google Business Profile to …" at bounding box center [412, 248] width 251 height 72
click at [304, 302] on button "Cancel" at bounding box center [306, 300] width 34 height 16
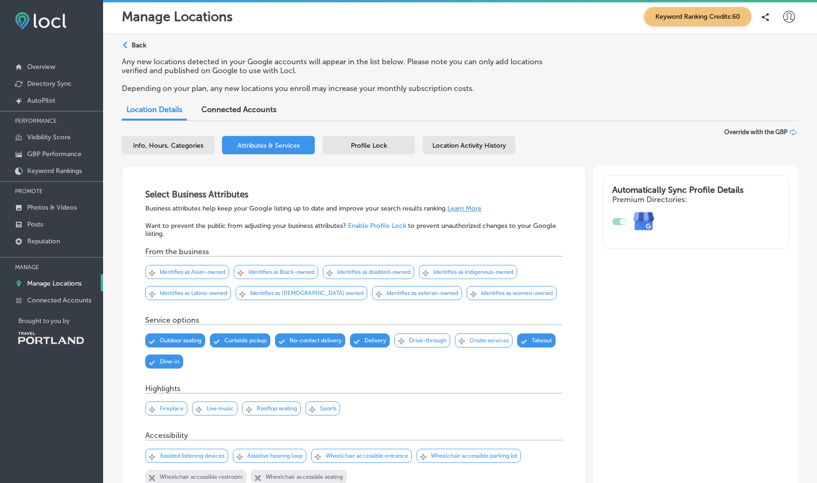
click at [226, 336] on div "Svg Vector Icons : http://www.onlinewebfonts.com/icon Checked Created with Sket…" at bounding box center [240, 340] width 60 height 14
click at [215, 340] on div "Svg Vector Icons : http://www.onlinewebfonts.com/icon Checked Created with Sket…" at bounding box center [240, 340] width 60 height 14
click at [363, 362] on div "Svg Vector Icons : http://www.onlinewebfonts.com/icon Checked Created with Sket…" at bounding box center [353, 354] width 417 height 59
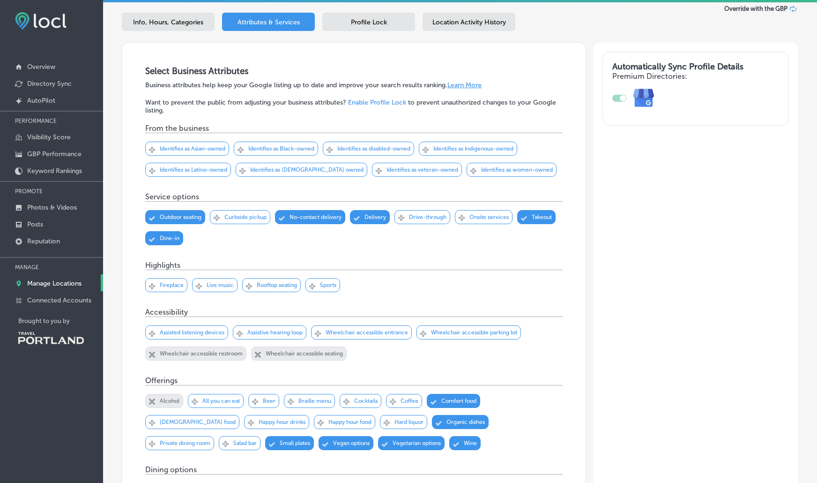
scroll to position [156, 0]
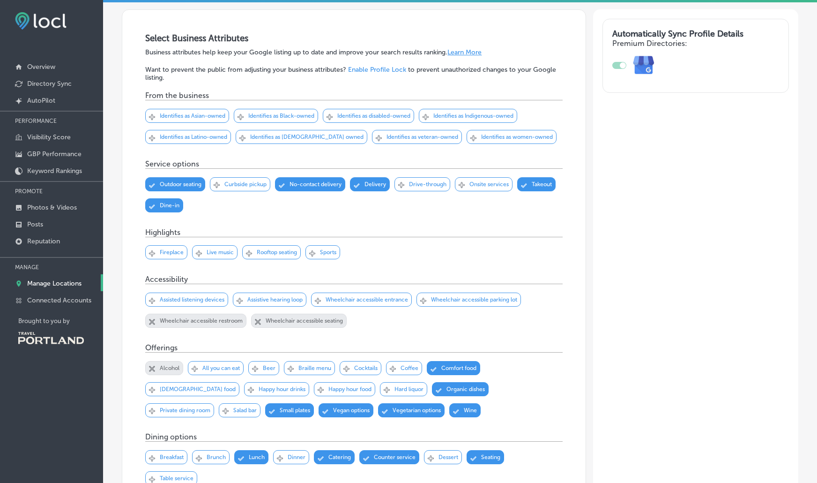
click at [154, 321] on icon "close Created with Sketch." at bounding box center [152, 322] width 6 height 6
click at [257, 320] on icon "close Created with Sketch." at bounding box center [258, 322] width 6 height 6
click at [394, 329] on div "Svg Vector Icons : http://www.onlinewebfonts.com/icon Checked Created with Sket…" at bounding box center [353, 313] width 417 height 59
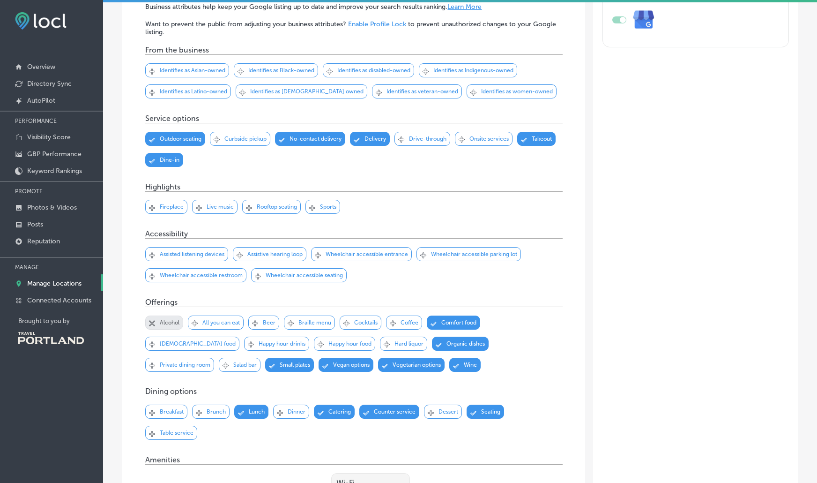
scroll to position [234, 0]
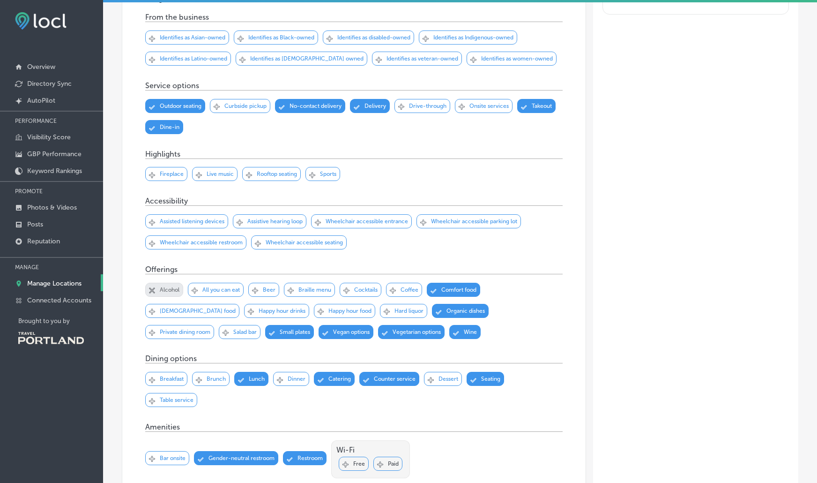
click at [167, 287] on p "Alcohol" at bounding box center [170, 289] width 20 height 7
click at [168, 287] on p "Alcohol" at bounding box center [170, 289] width 20 height 7
click at [179, 294] on div "Svg Vector Icons : http://www.onlinewebfonts.com/icon Checked Created with Sket…" at bounding box center [164, 290] width 38 height 14
click at [176, 292] on p "Alcohol" at bounding box center [170, 289] width 20 height 7
drag, startPoint x: 634, startPoint y: 315, endPoint x: 434, endPoint y: 310, distance: 199.7
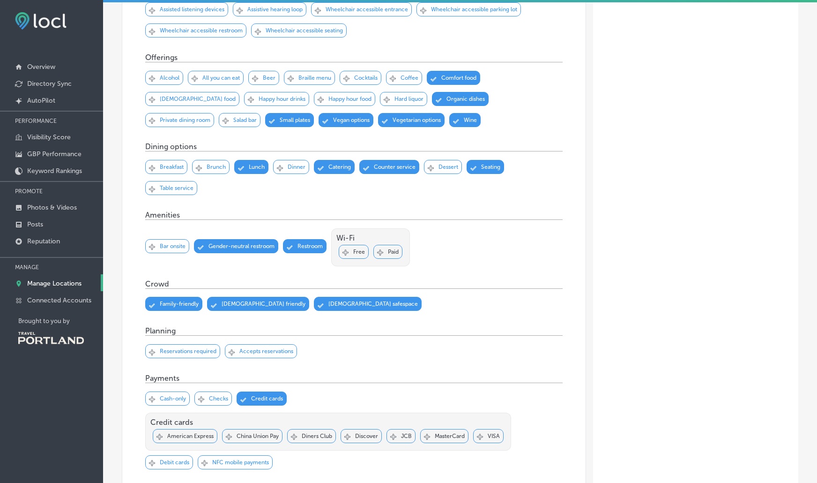
scroll to position [469, 0]
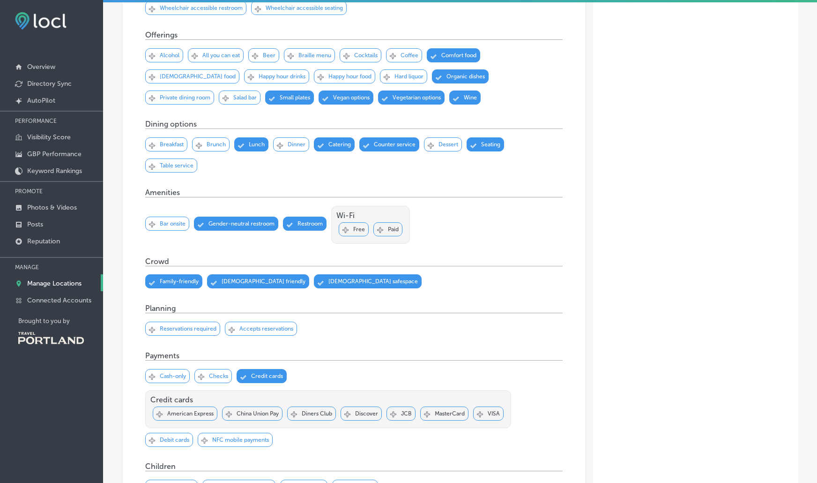
click at [357, 230] on p "Free" at bounding box center [359, 229] width 12 height 7
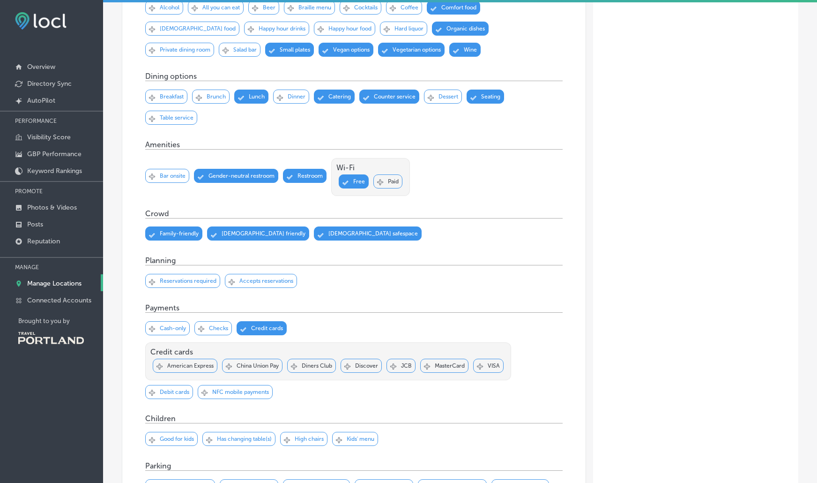
scroll to position [547, 0]
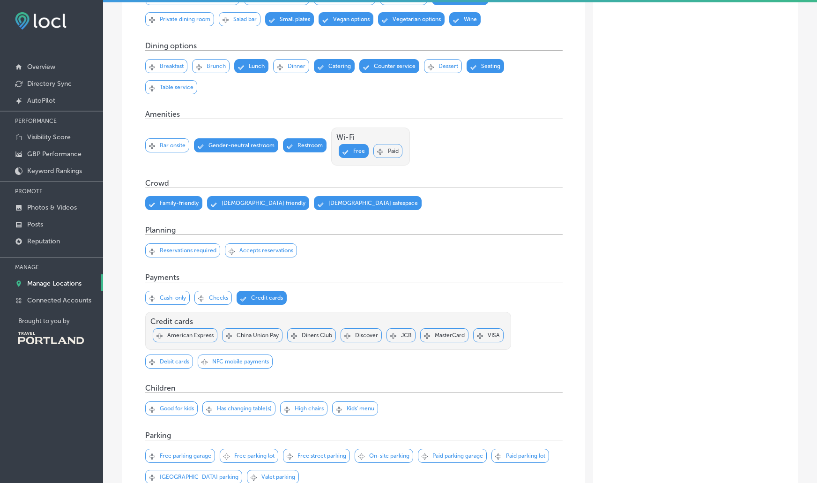
click at [204, 332] on p "American Express" at bounding box center [190, 335] width 46 height 7
click at [456, 332] on p "MasterCard" at bounding box center [450, 335] width 30 height 7
click at [494, 332] on p "VISA" at bounding box center [494, 335] width 12 height 7
click at [366, 333] on p "Discover" at bounding box center [366, 335] width 23 height 7
click at [175, 364] on div "Svg Vector Icons : http://www.onlinewebfonts.com/icon Checked Created with Sket…" at bounding box center [169, 361] width 48 height 14
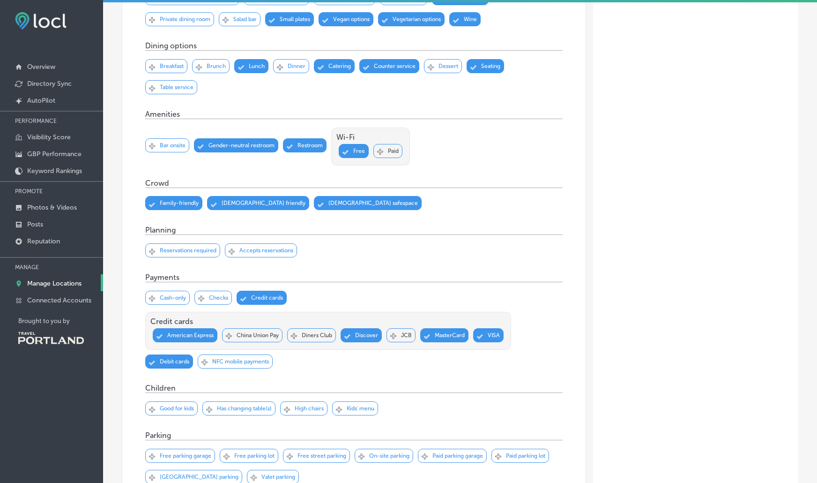
click at [224, 362] on p "NFC mobile payments" at bounding box center [240, 361] width 57 height 7
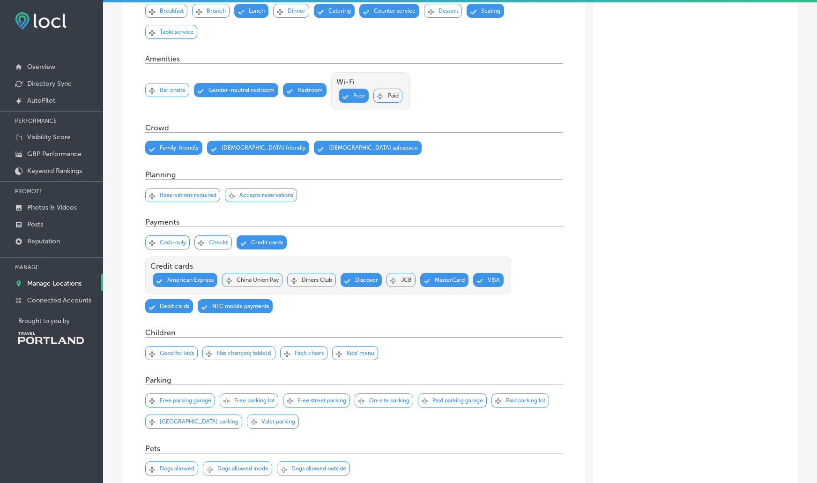
scroll to position [625, 0]
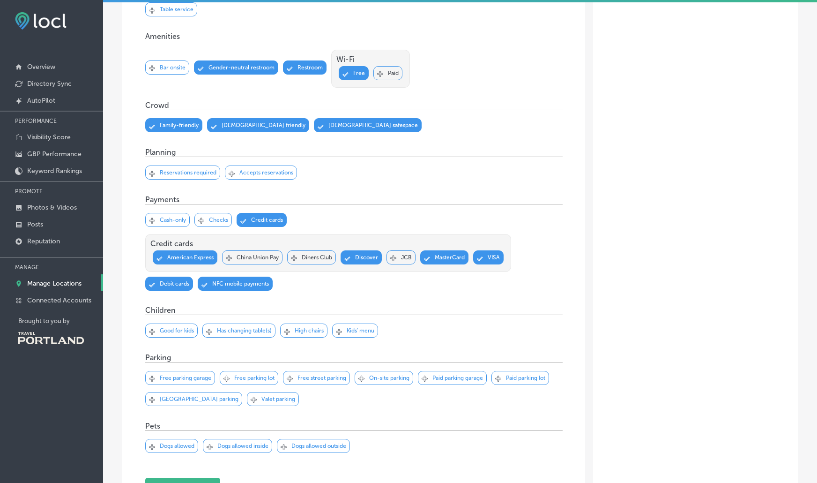
click at [173, 330] on p "Good for kids" at bounding box center [177, 330] width 34 height 7
click at [315, 332] on div "Svg Vector Icons : http://www.onlinewebfonts.com/icon Checked Created with Sket…" at bounding box center [303, 330] width 47 height 14
click at [348, 329] on div "Svg Vector Icons : http://www.onlinewebfonts.com/icon Checked Created with Sket…" at bounding box center [355, 330] width 46 height 14
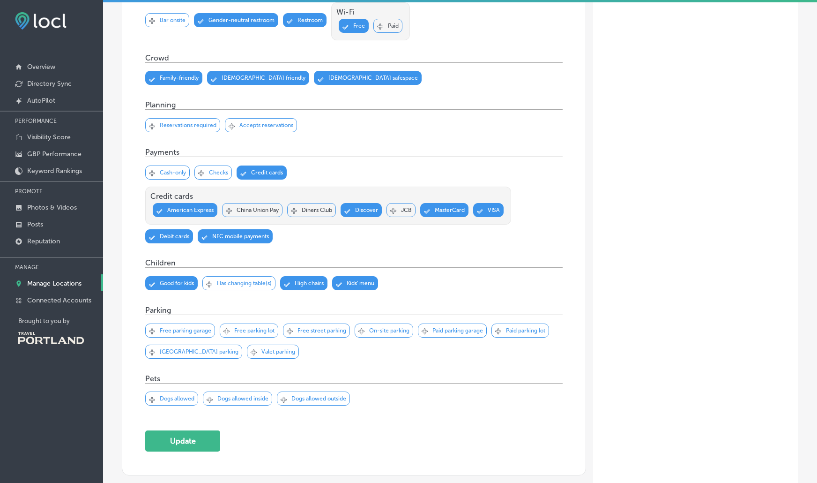
scroll to position [703, 0]
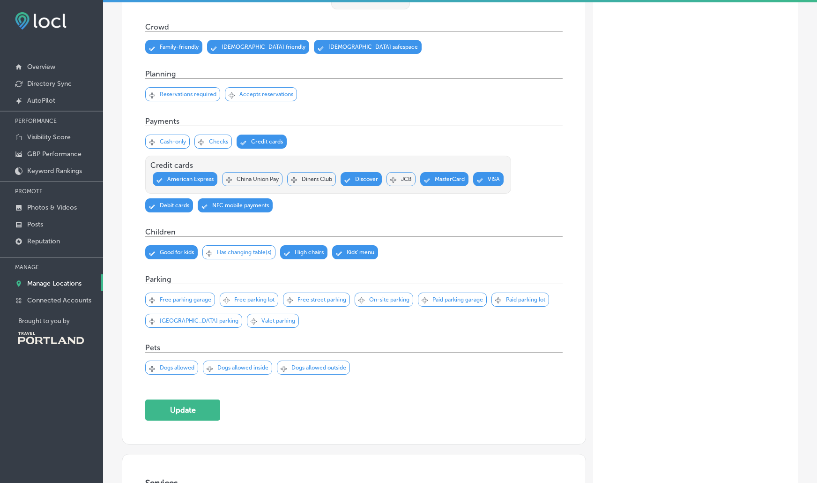
drag, startPoint x: 330, startPoint y: 358, endPoint x: 307, endPoint y: 363, distance: 23.5
click at [329, 360] on div "Svg Vector Icons : http://www.onlinewebfonts.com/icon Checked Created with Sket…" at bounding box center [313, 367] width 73 height 14
click at [255, 365] on p "Dogs allowed inside" at bounding box center [242, 367] width 51 height 7
drag, startPoint x: 178, startPoint y: 365, endPoint x: 186, endPoint y: 365, distance: 8.0
click at [178, 365] on p "Dogs allowed" at bounding box center [177, 367] width 35 height 7
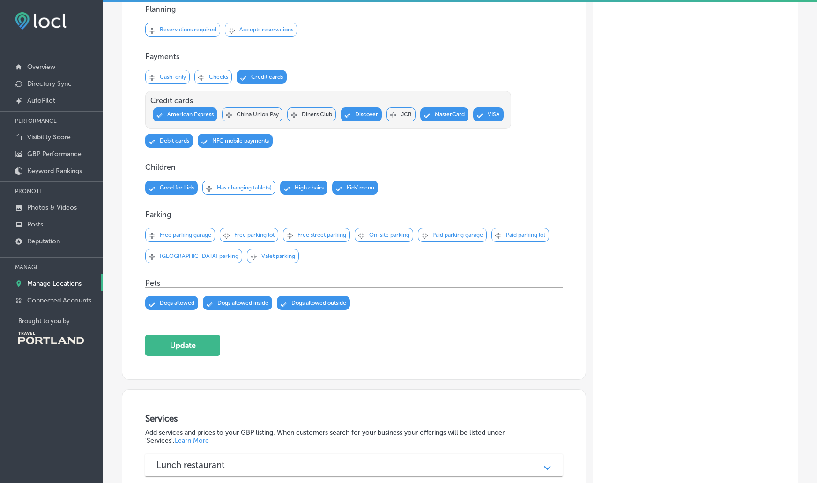
scroll to position [859, 0]
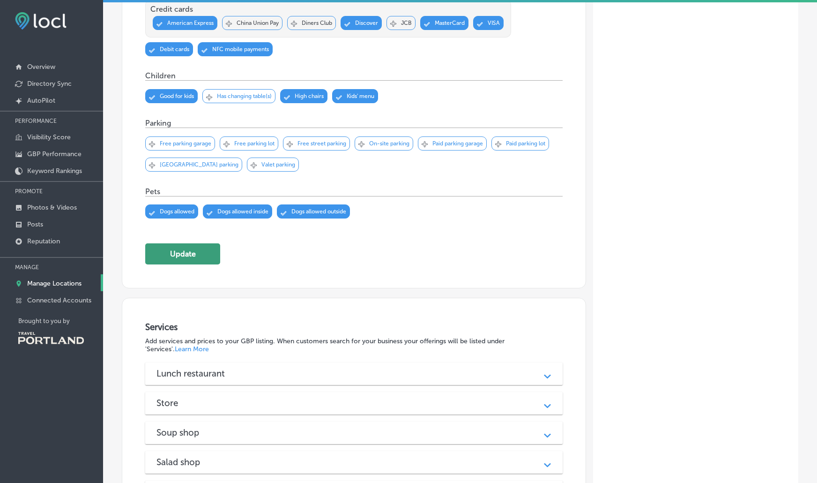
click at [177, 258] on button "Update" at bounding box center [182, 253] width 75 height 21
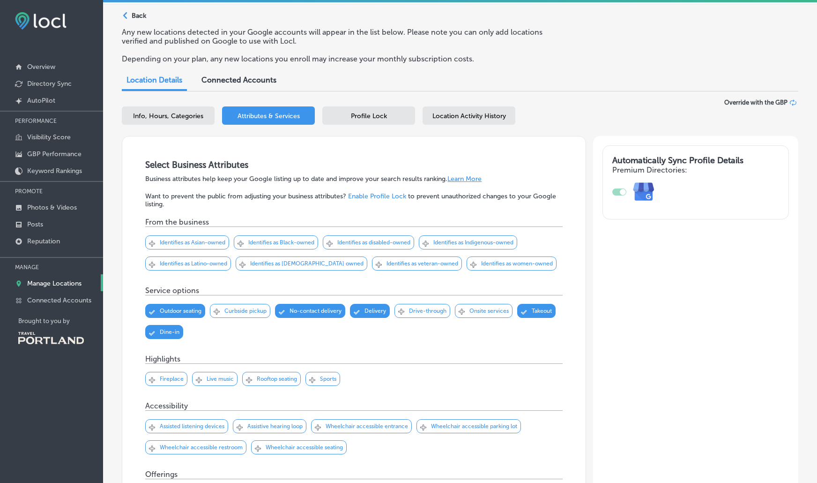
scroll to position [0, 0]
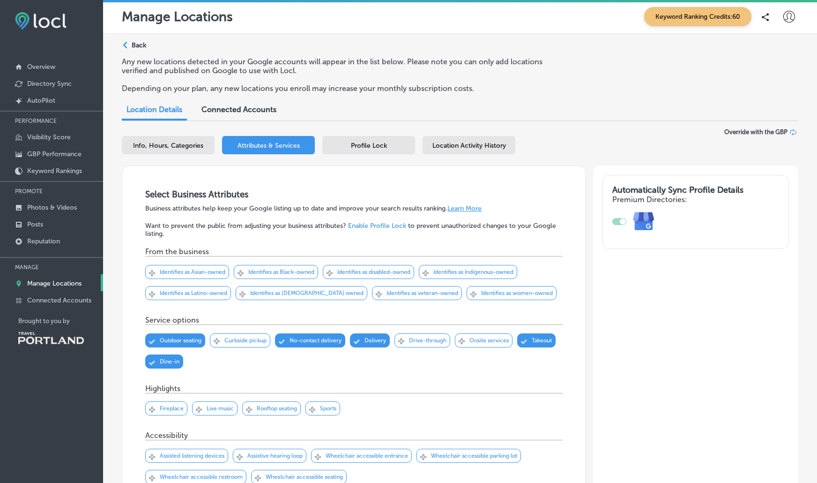
click at [187, 148] on span "Info, Hours, Categories" at bounding box center [168, 146] width 70 height 8
select select "US"
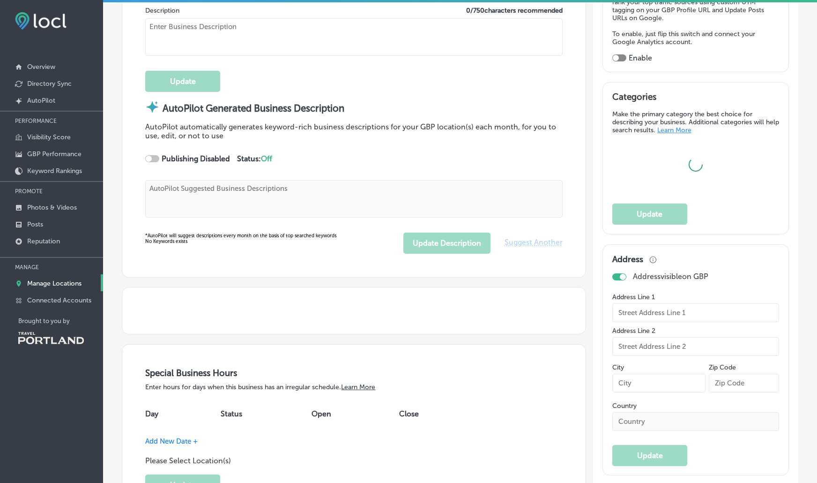
type input "+1 503 406 8438"
type input "https://theminnowpdx.com/"
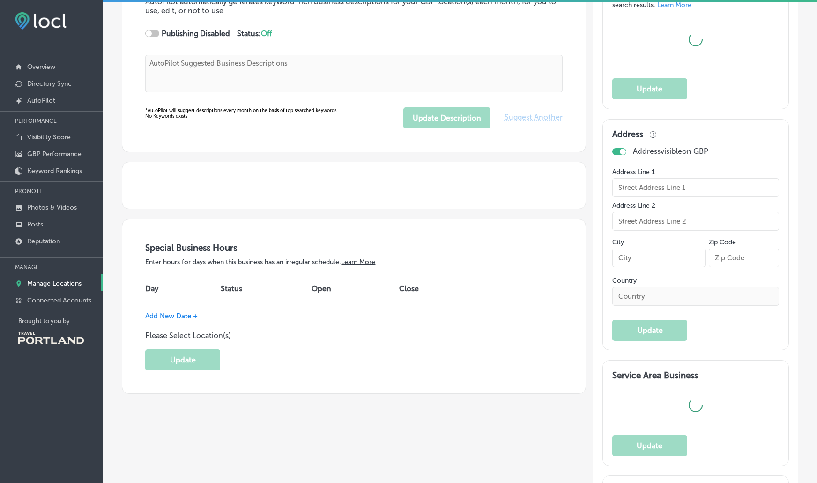
type input "The Minnow PDX"
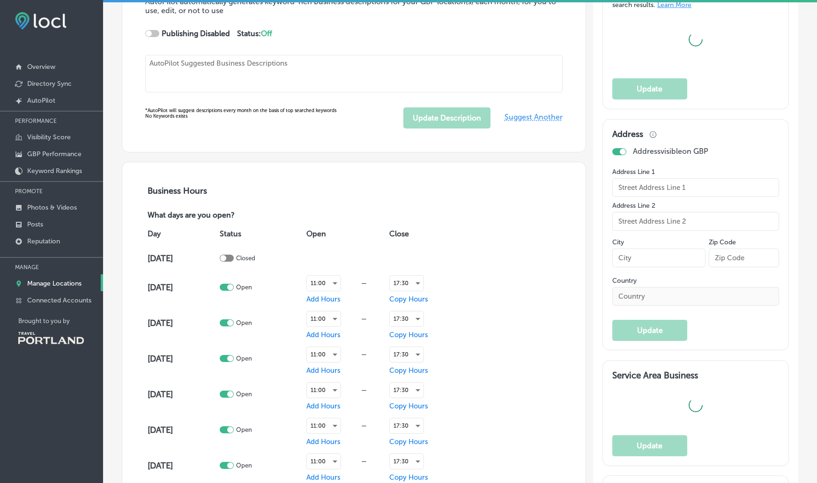
type input "30"
type textarea "The Minnow PDX offers a farm-fresh dining experience, crafting seasonal soups, …"
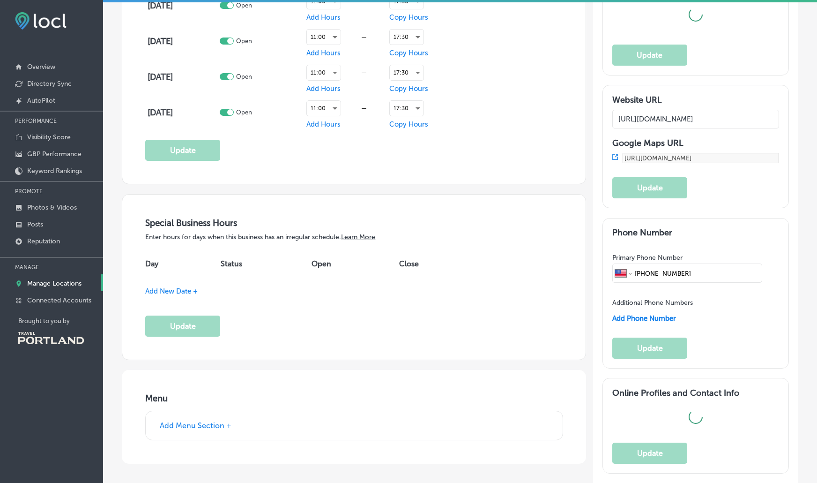
type input "eat@theminnowpdx.com"
type input "https://www.facebook.com/theminnowpdx"
type input "https://www.instagram.com/theminnowpdx/"
type input "[STREET_ADDRESS]"
type input "Portland"
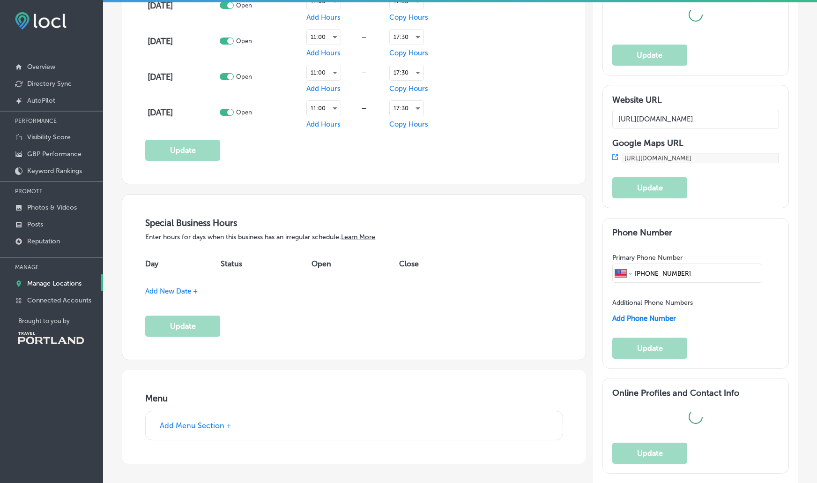
type input "97210"
type input "US"
type textarea "A Farm-Fresh Eatery 🥕 Lunch fare, sips & sundries in a calm & casual environmen…"
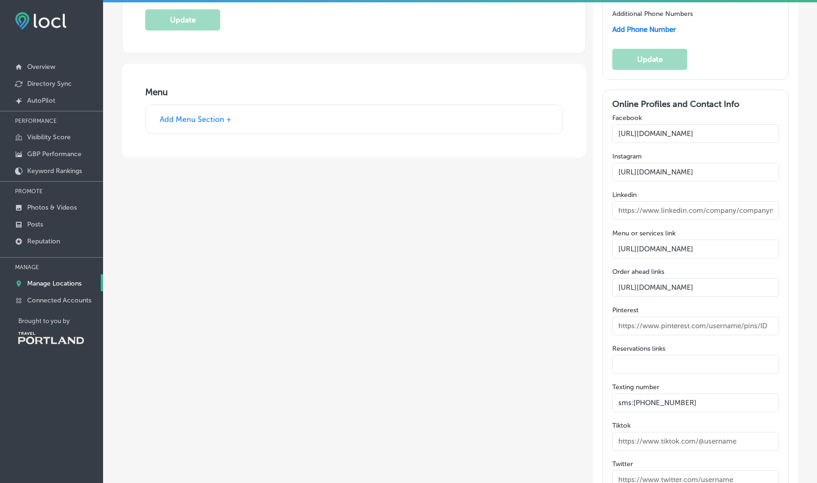
scroll to position [1507, 0]
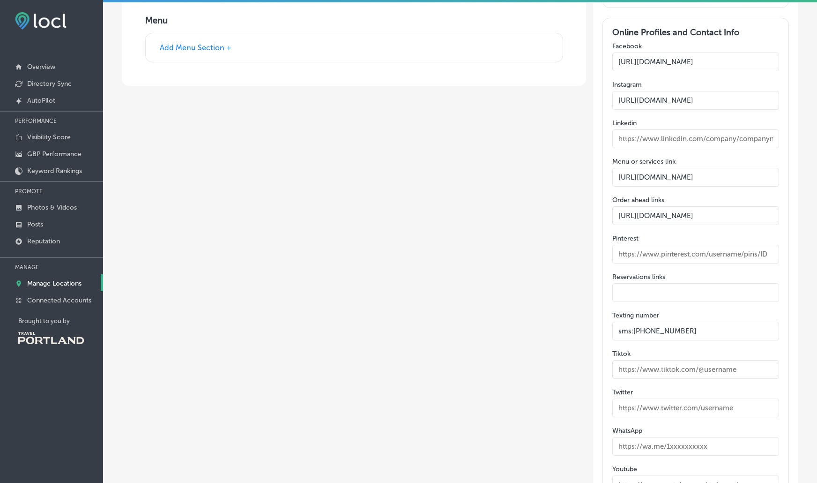
click at [688, 322] on input "sms:+15034068438" at bounding box center [696, 331] width 167 height 19
drag, startPoint x: 712, startPoint y: 314, endPoint x: 550, endPoint y: 312, distance: 161.2
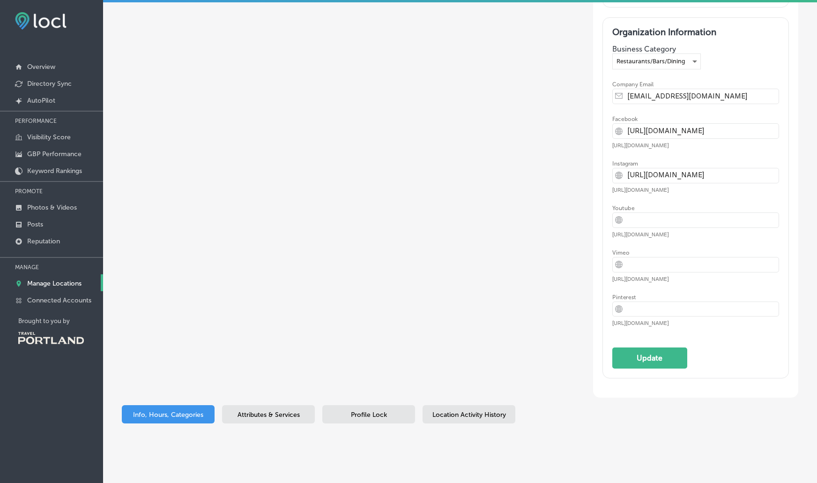
click at [270, 405] on div "Attributes & Services" at bounding box center [268, 414] width 93 height 18
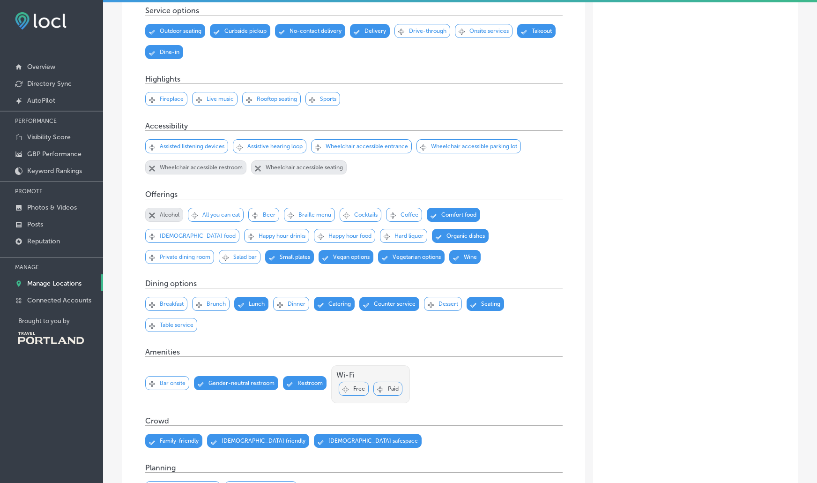
scroll to position [435, 0]
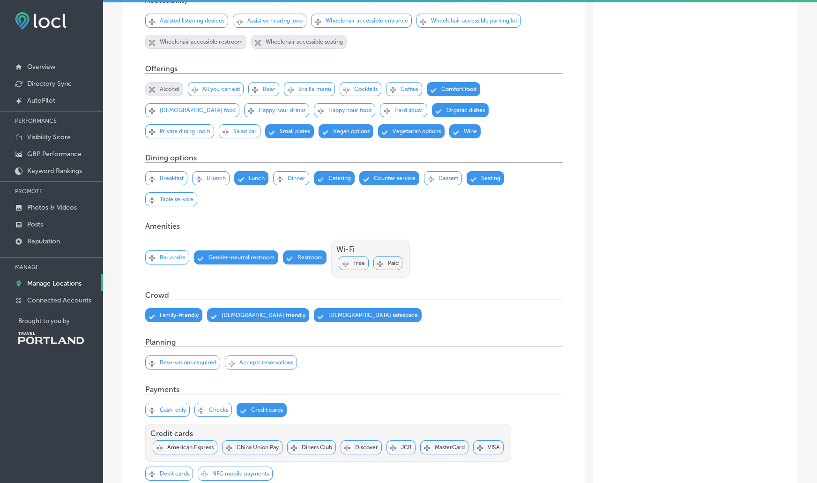
click at [188, 44] on p "Wheelchair accessible restroom" at bounding box center [201, 41] width 83 height 7
click at [301, 43] on p "Wheelchair accessible seating" at bounding box center [304, 41] width 77 height 7
click at [166, 88] on p "Alcohol" at bounding box center [170, 89] width 20 height 7
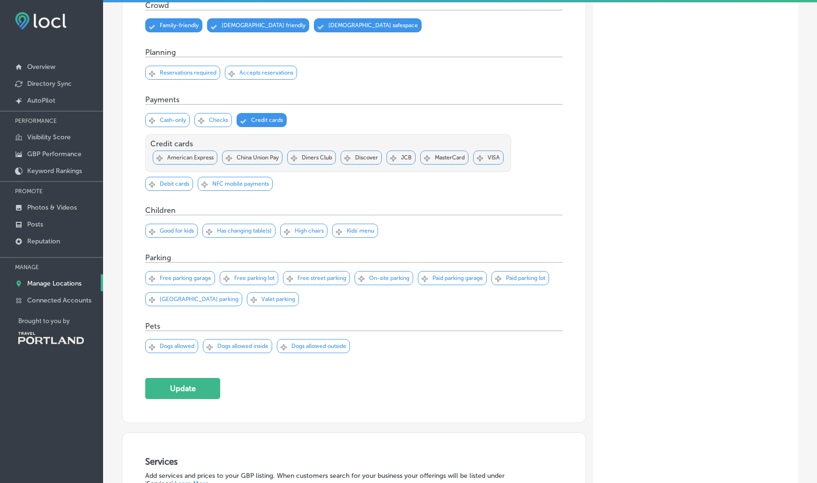
scroll to position [748, 0]
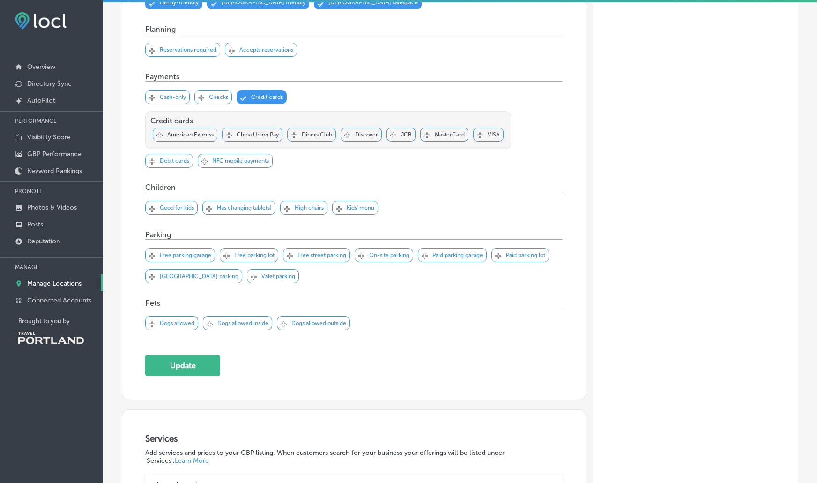
click at [190, 364] on button "Update" at bounding box center [182, 365] width 75 height 21
